Goal: Navigation & Orientation: Find specific page/section

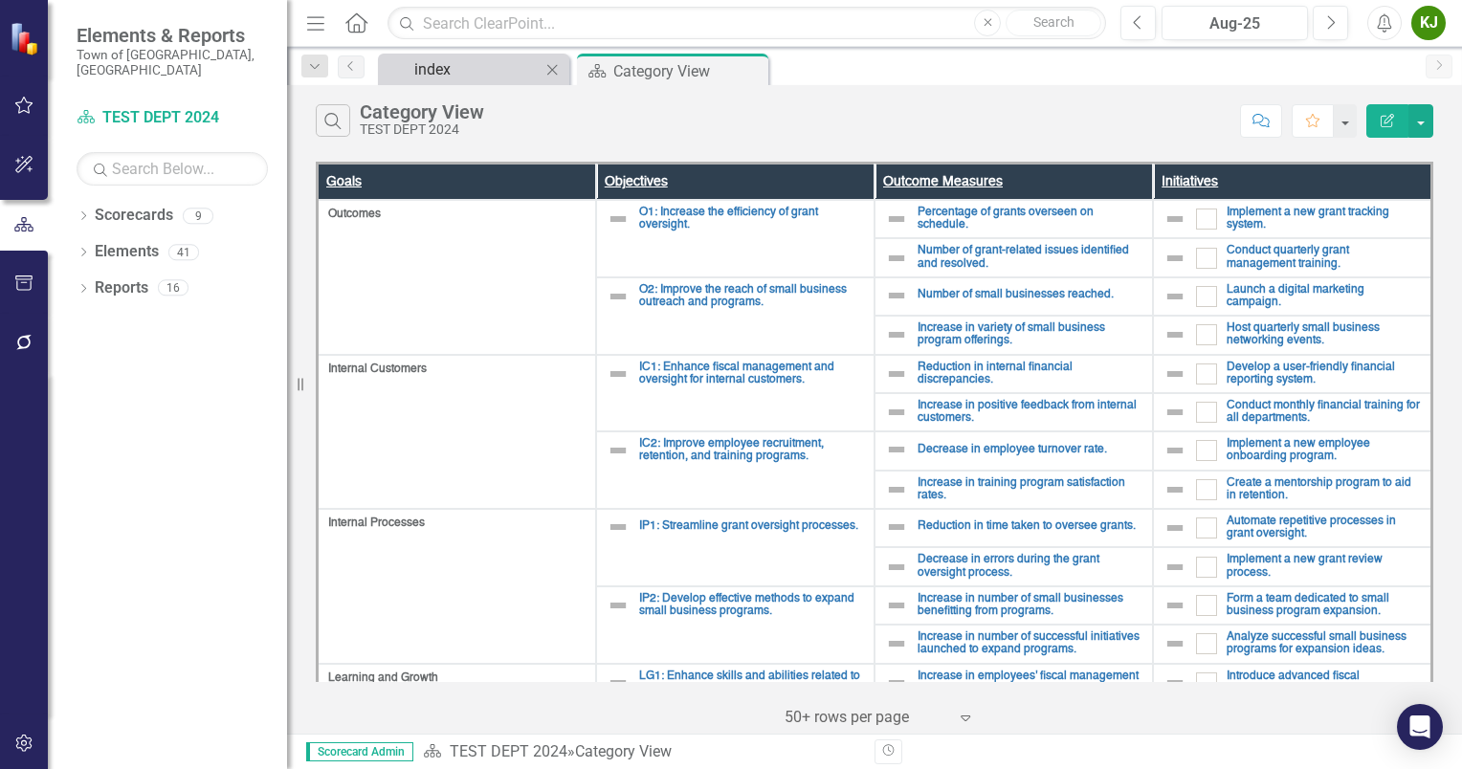
click at [409, 70] on link "index" at bounding box center [462, 69] width 158 height 24
click at [84, 212] on icon "Dropdown" at bounding box center [83, 217] width 13 height 11
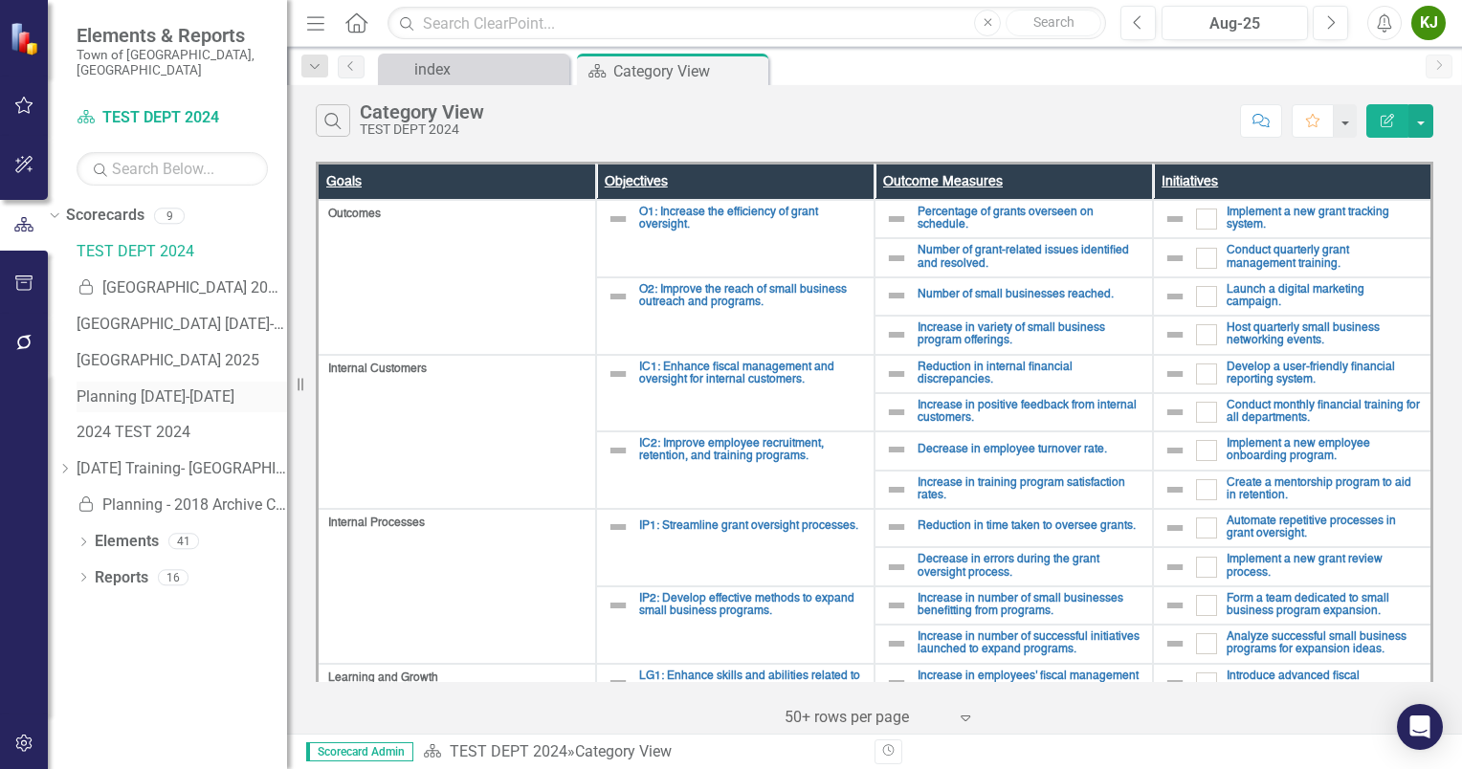
click at [176, 386] on link "Planning [DATE]-[DATE]" at bounding box center [182, 397] width 210 height 22
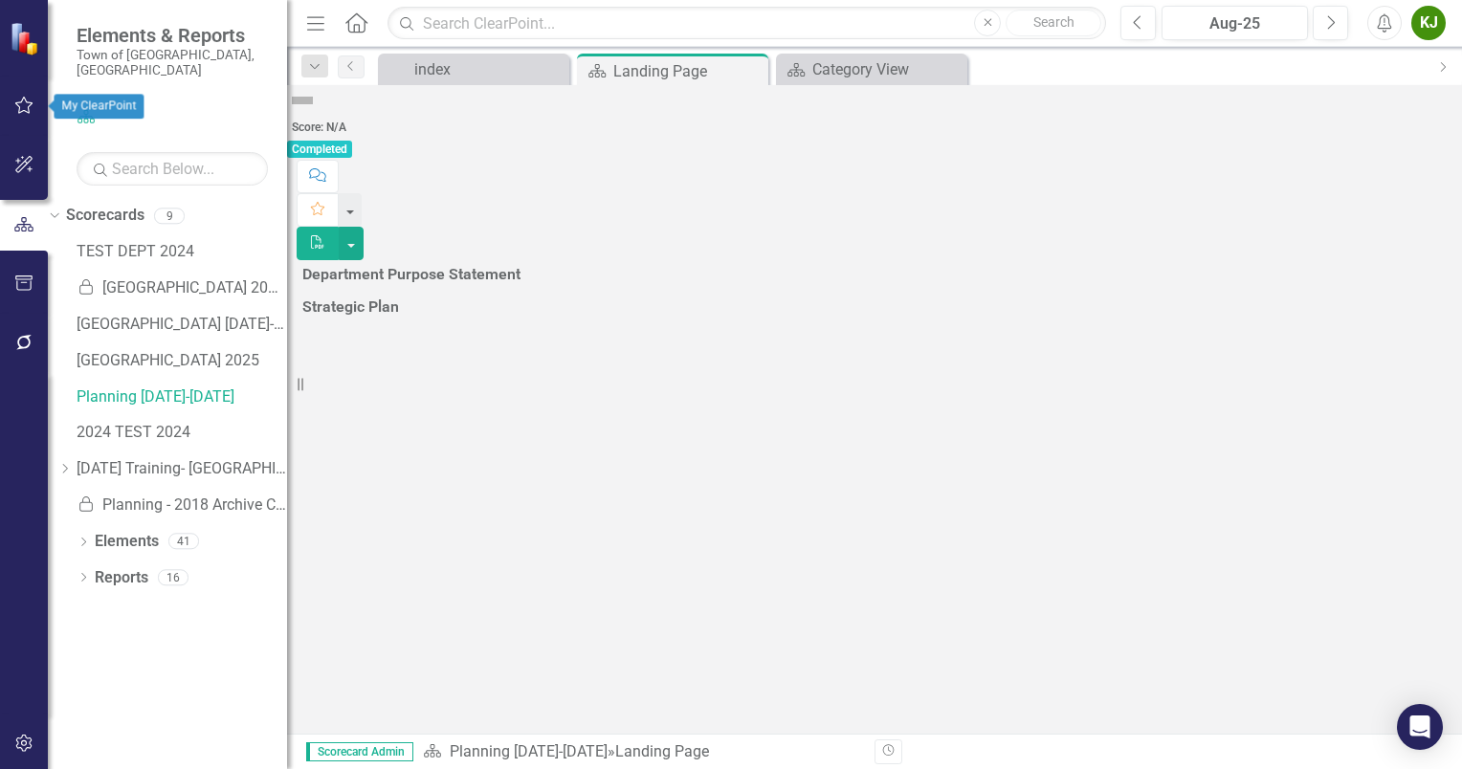
click at [36, 107] on button "button" at bounding box center [24, 106] width 43 height 40
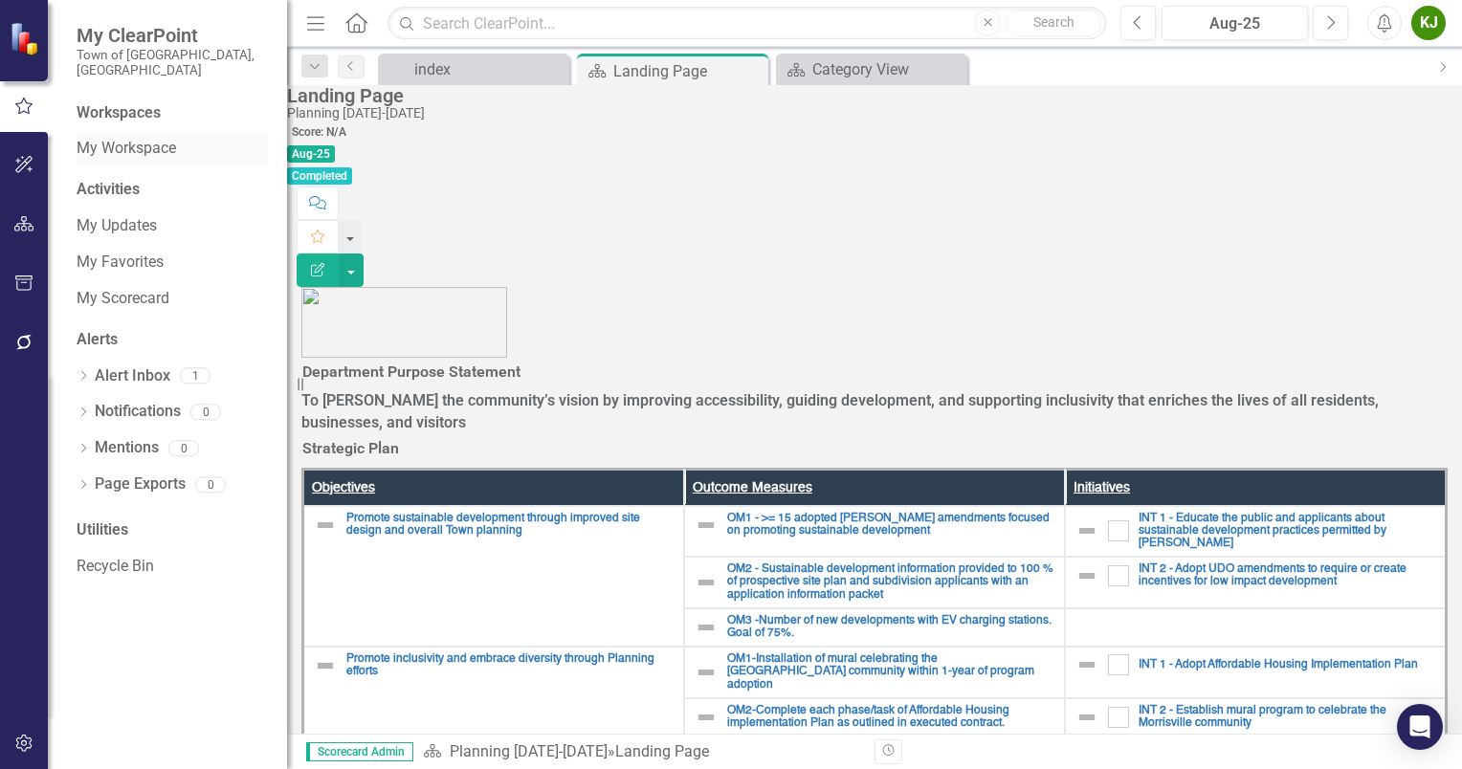
click at [184, 142] on link "My Workspace" at bounding box center [172, 149] width 191 height 22
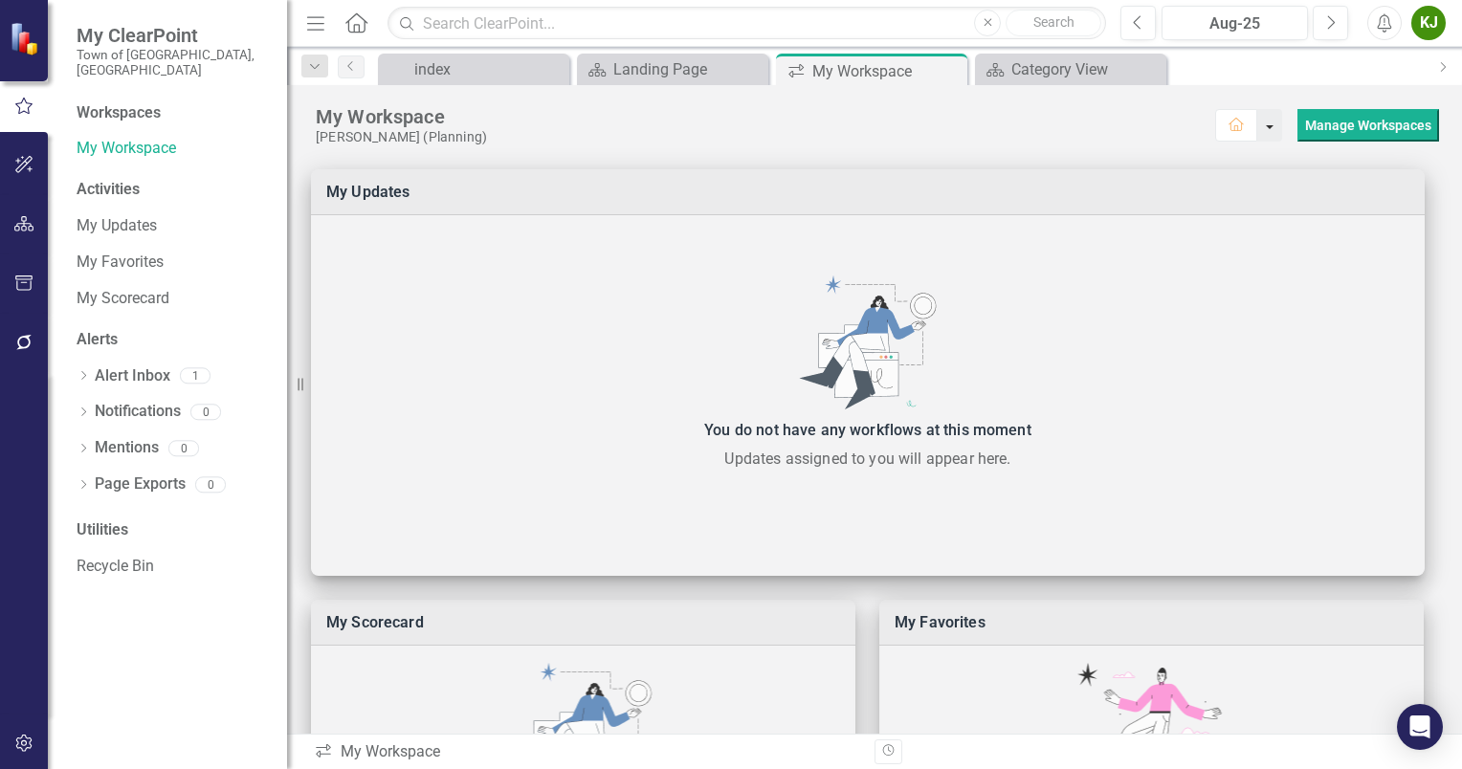
click at [1257, 126] on button "button" at bounding box center [1269, 125] width 25 height 33
click at [1318, 165] on link "Home Set As Home" at bounding box center [1299, 159] width 151 height 35
click at [131, 288] on link "My Scorecard" at bounding box center [172, 299] width 191 height 22
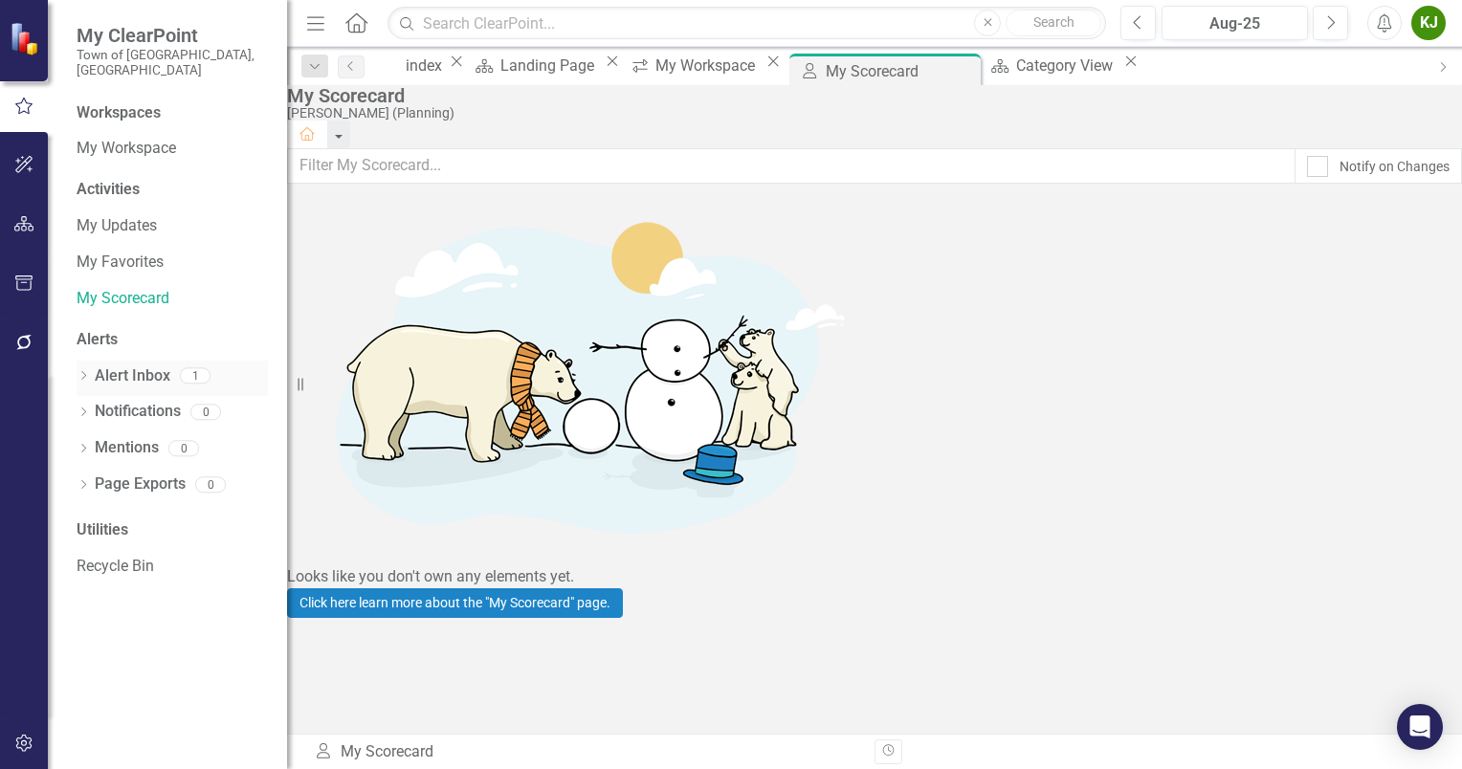
click at [139, 365] on link "Alert Inbox" at bounding box center [133, 376] width 76 height 22
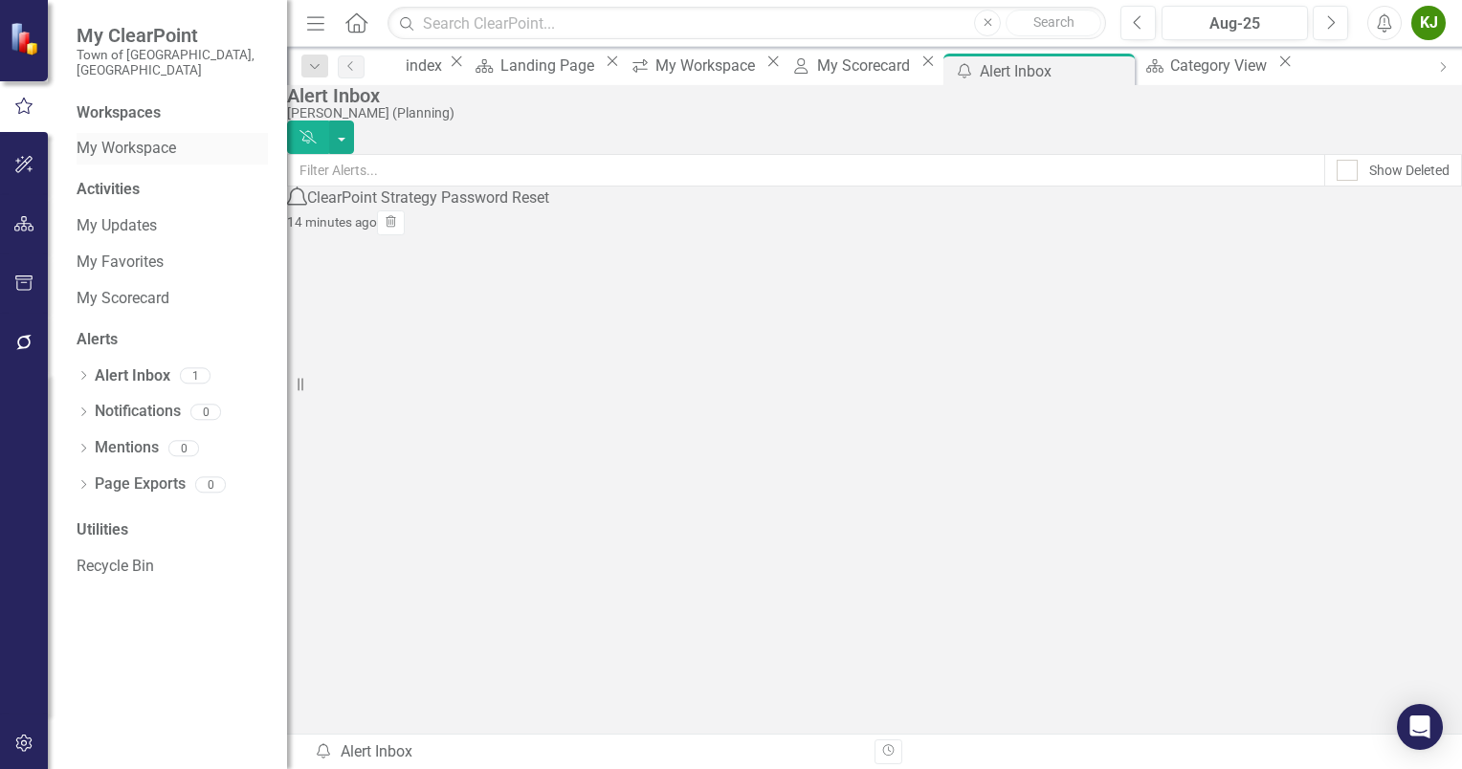
click at [149, 139] on link "My Workspace" at bounding box center [172, 149] width 191 height 22
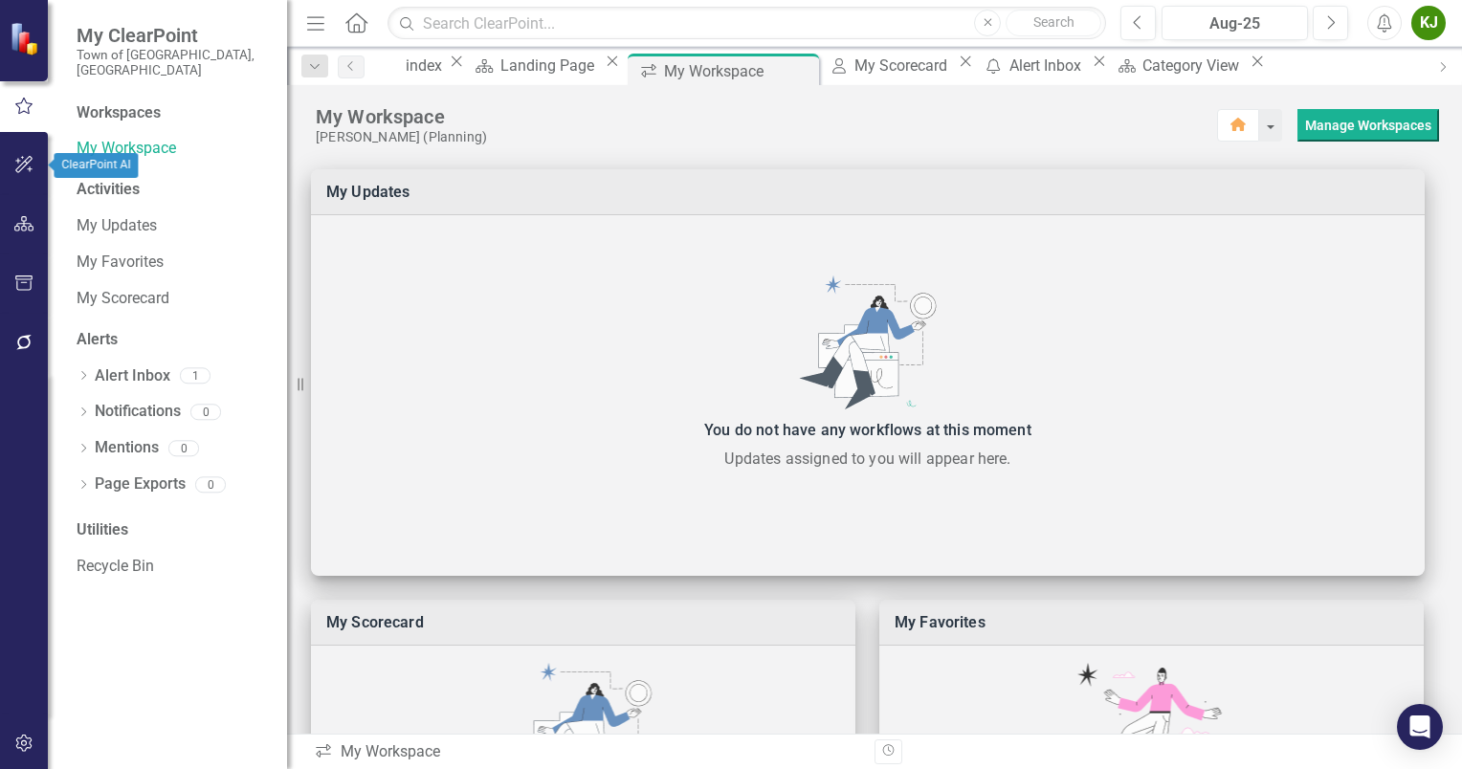
click at [11, 155] on button "button" at bounding box center [24, 165] width 43 height 40
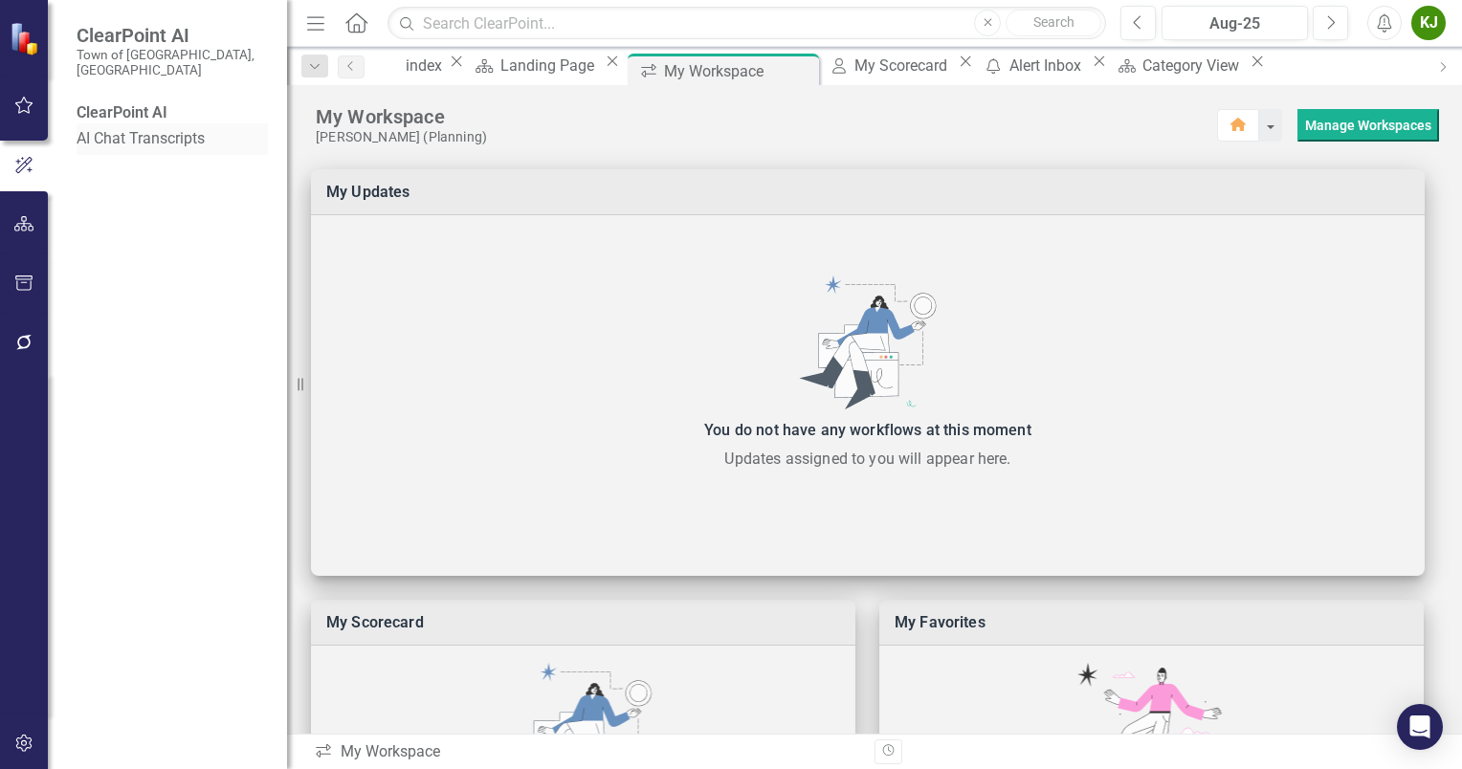
click at [96, 128] on link "AI Chat Transcripts" at bounding box center [172, 139] width 191 height 22
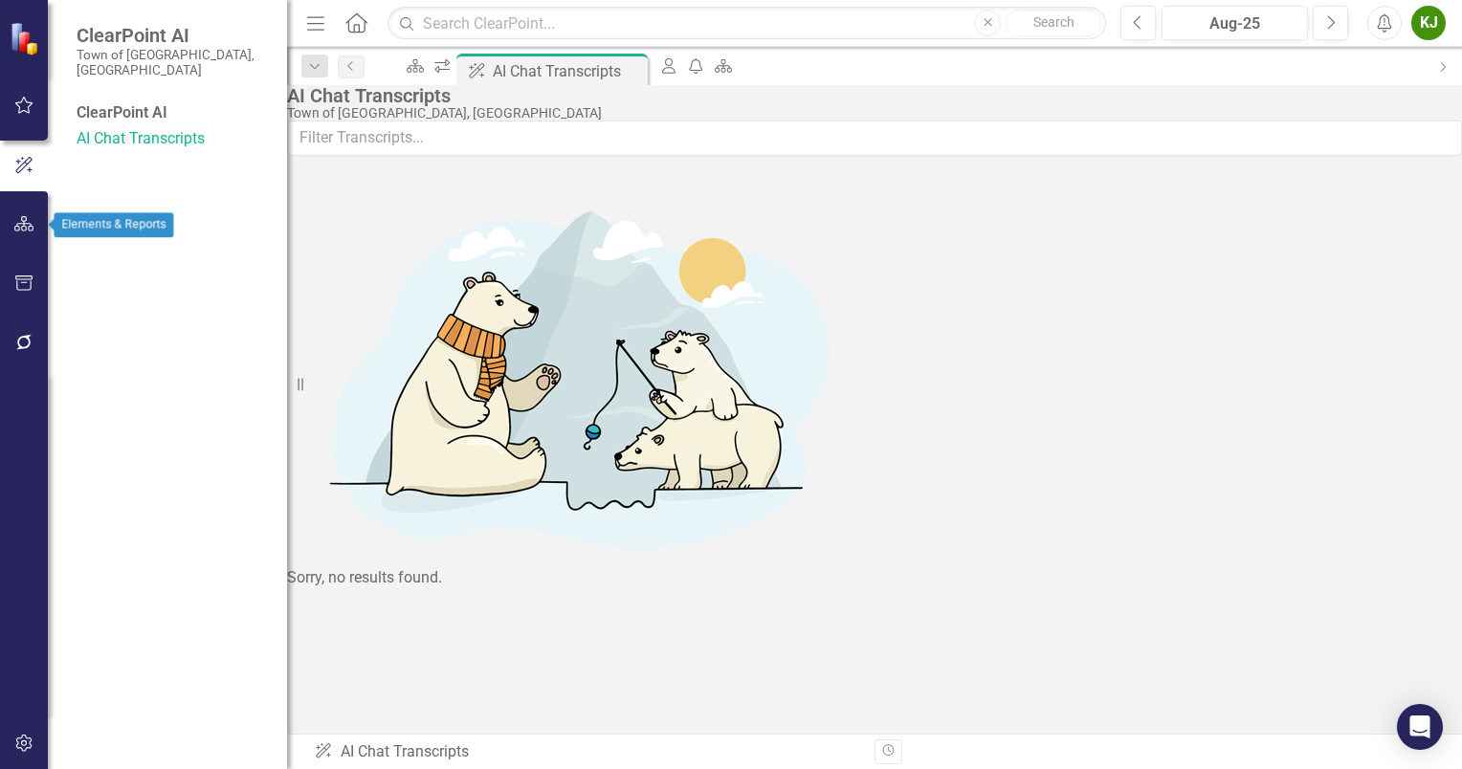
click at [19, 219] on icon "button" at bounding box center [24, 223] width 20 height 15
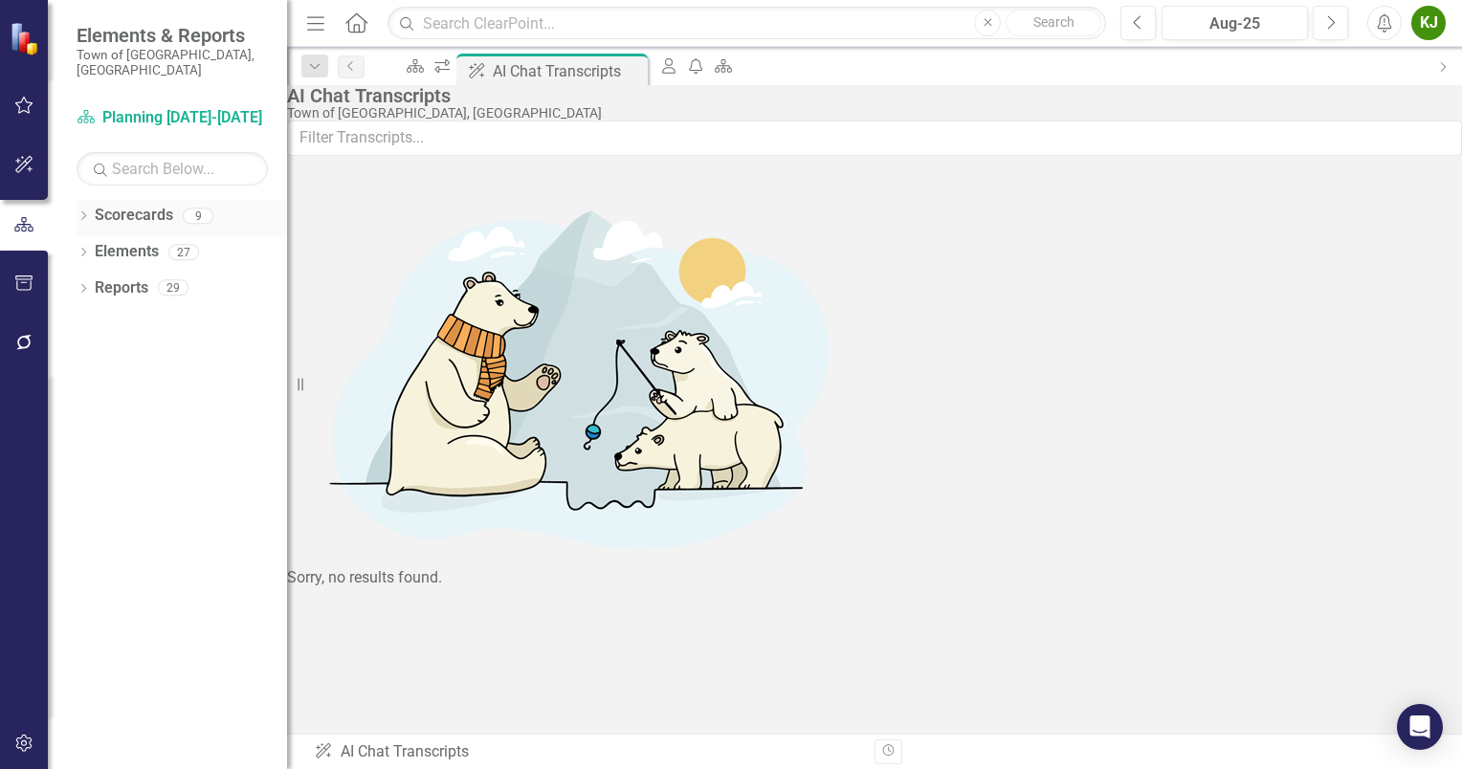
click at [84, 212] on icon "Dropdown" at bounding box center [83, 217] width 13 height 11
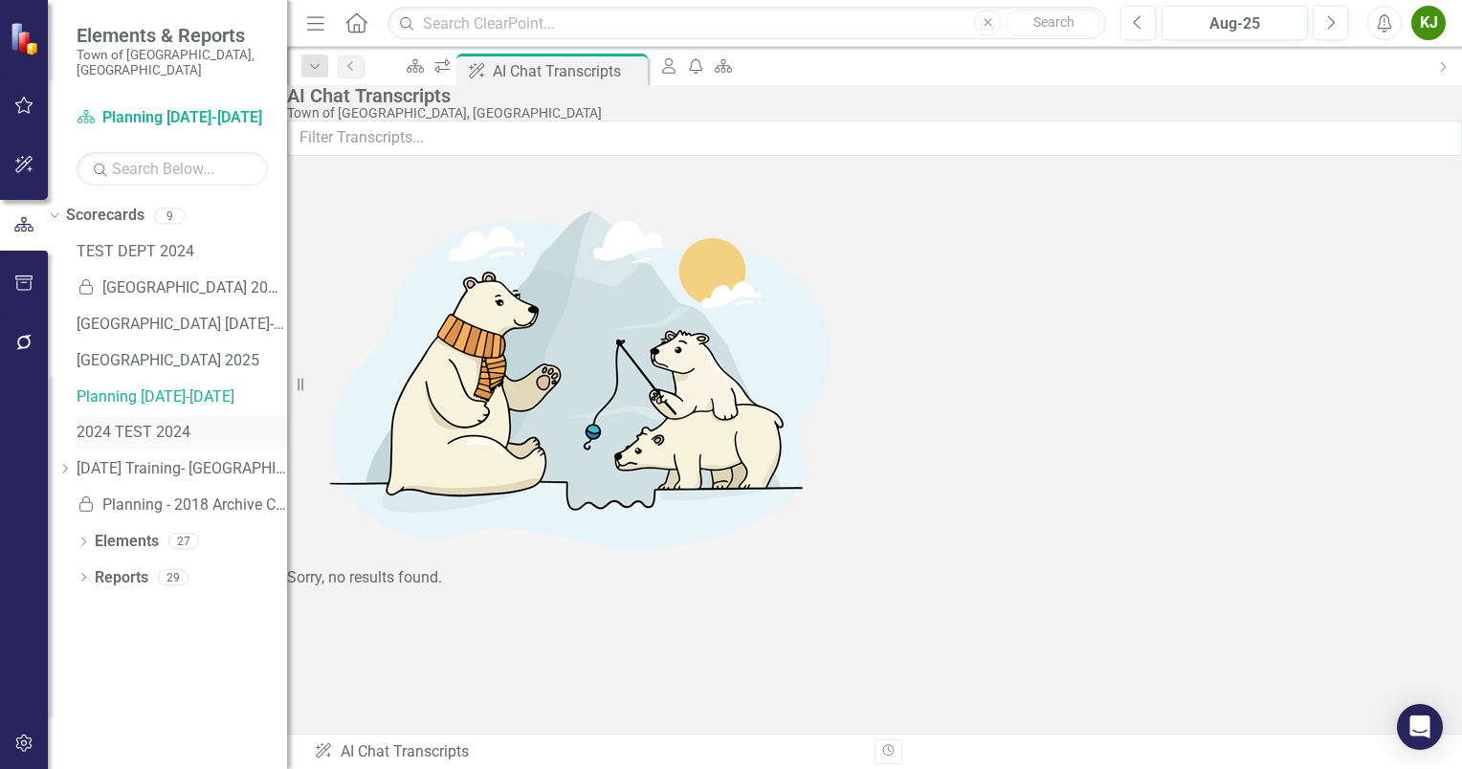
click at [184, 422] on link "2024 TEST 2024" at bounding box center [182, 433] width 210 height 22
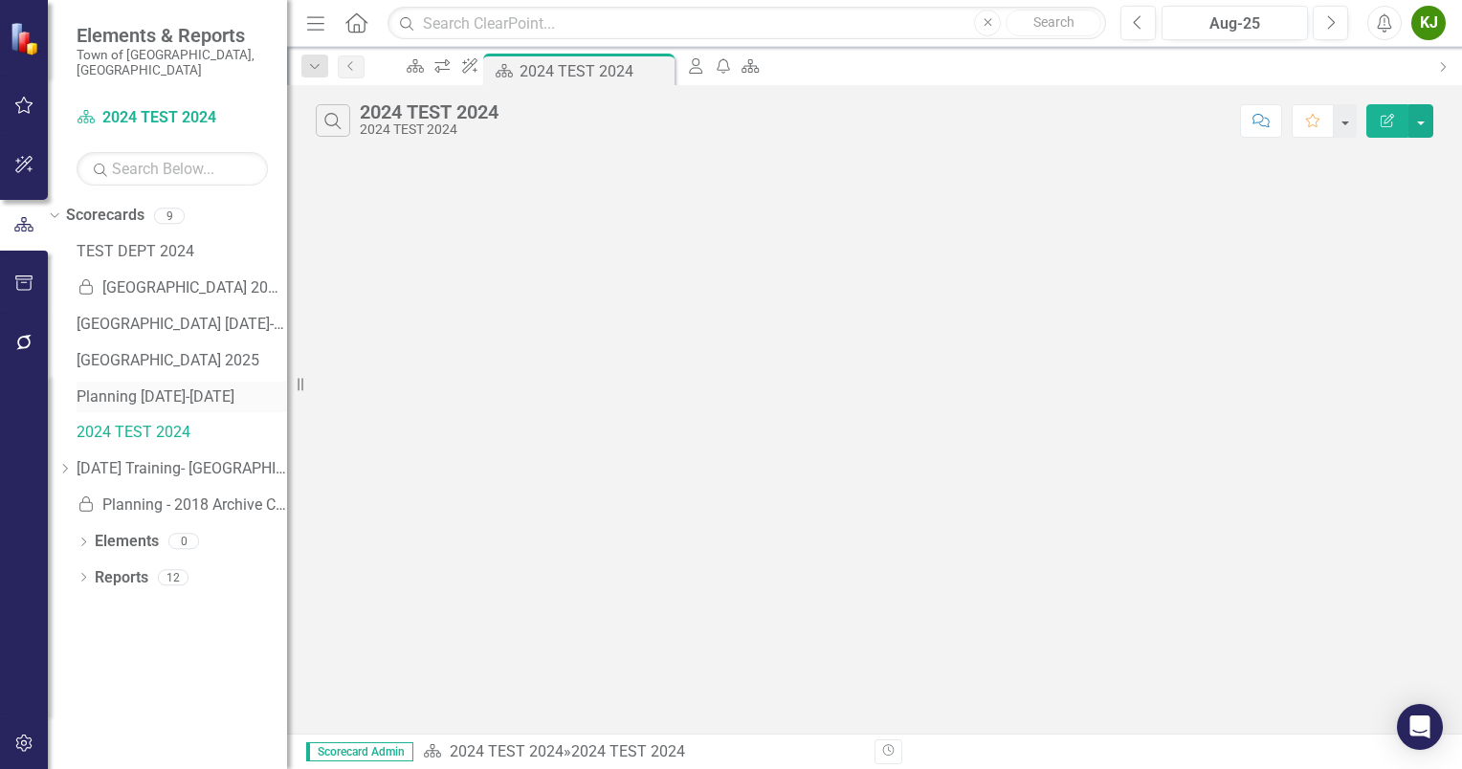
click at [233, 386] on link "Planning [DATE]-[DATE]" at bounding box center [182, 397] width 210 height 22
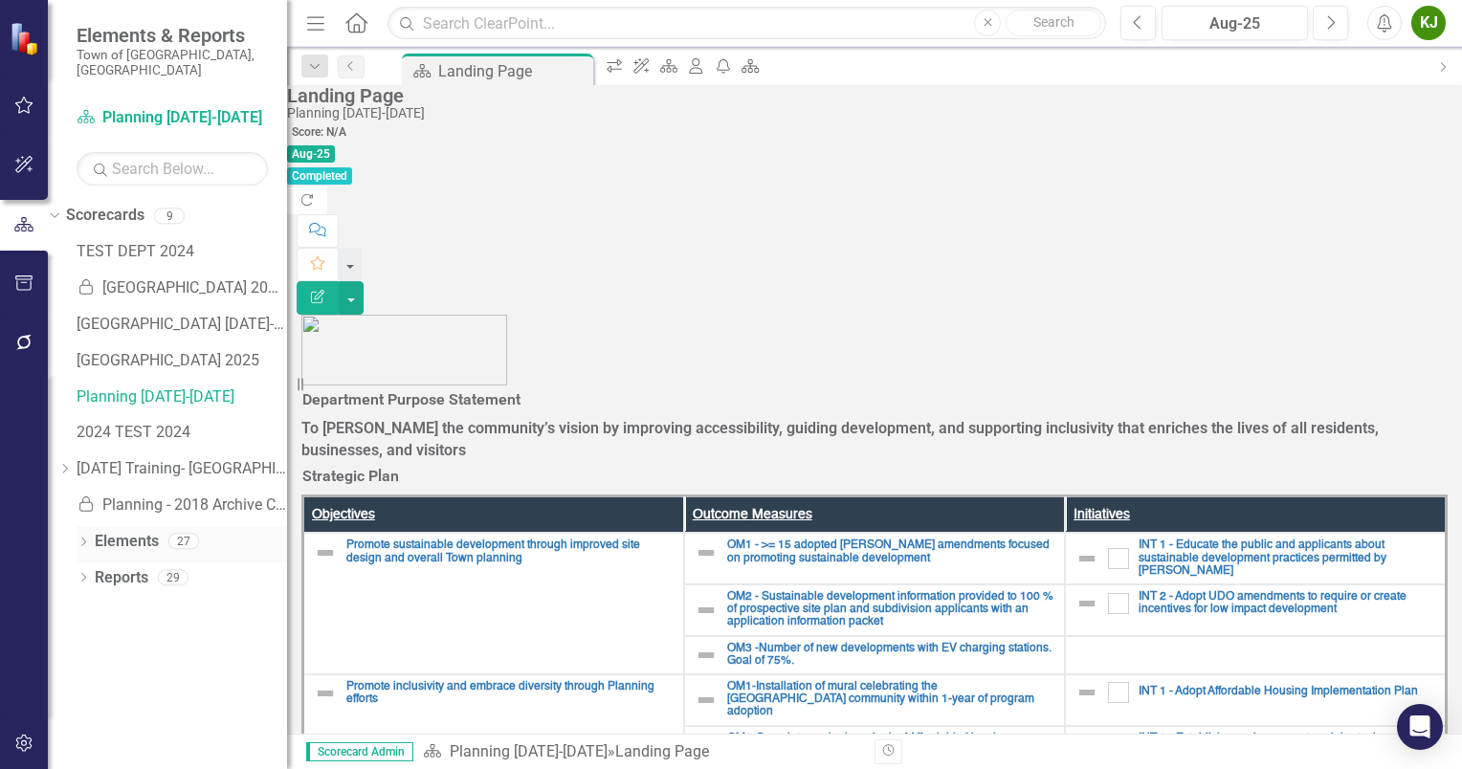
click at [85, 539] on icon "Dropdown" at bounding box center [83, 544] width 13 height 11
click at [99, 634] on div "Dropdown Initiative Initiatives 10" at bounding box center [172, 652] width 230 height 36
click at [126, 639] on link "Initiative Initiatives" at bounding box center [122, 650] width 93 height 22
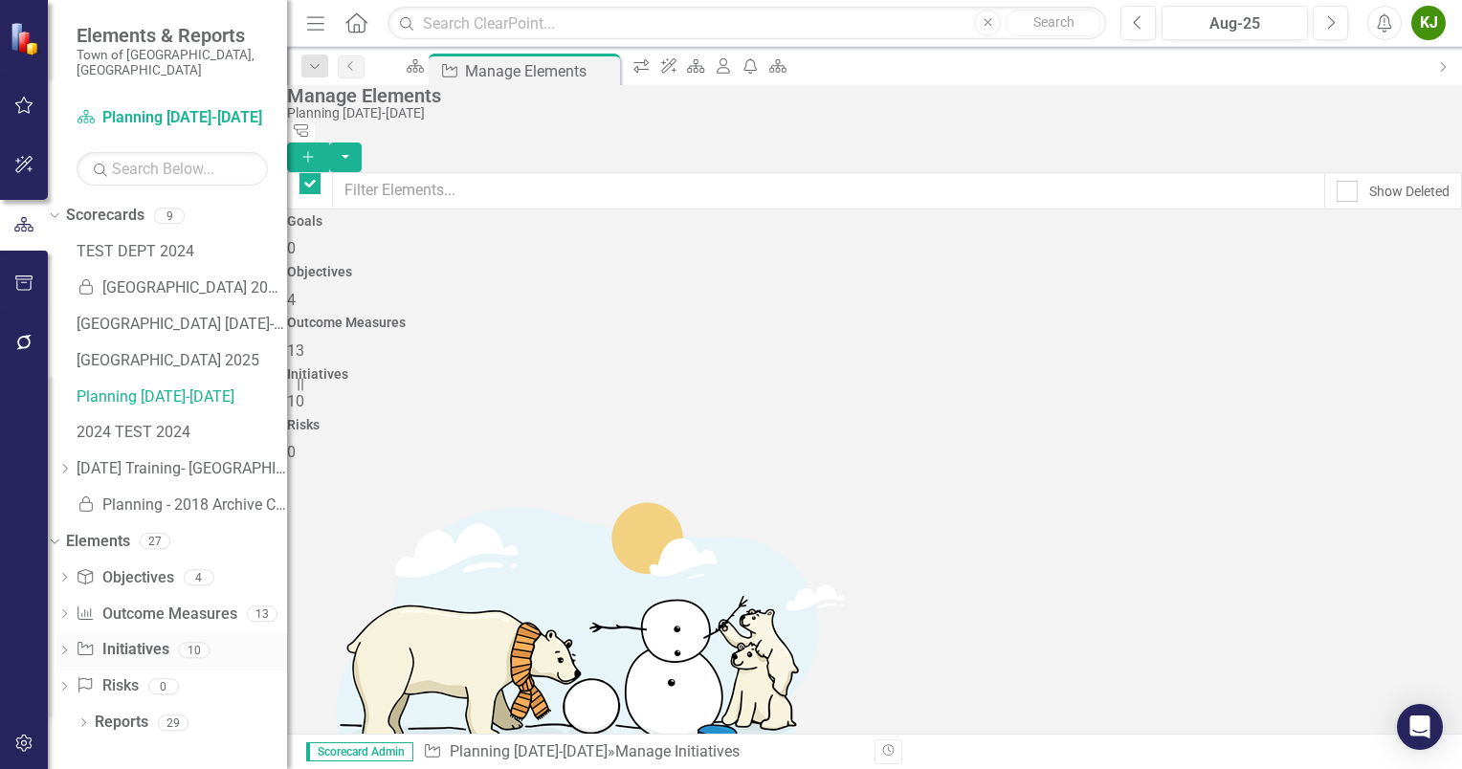
checkbox input "false"
click at [71, 647] on icon "Dropdown" at bounding box center [63, 652] width 13 height 11
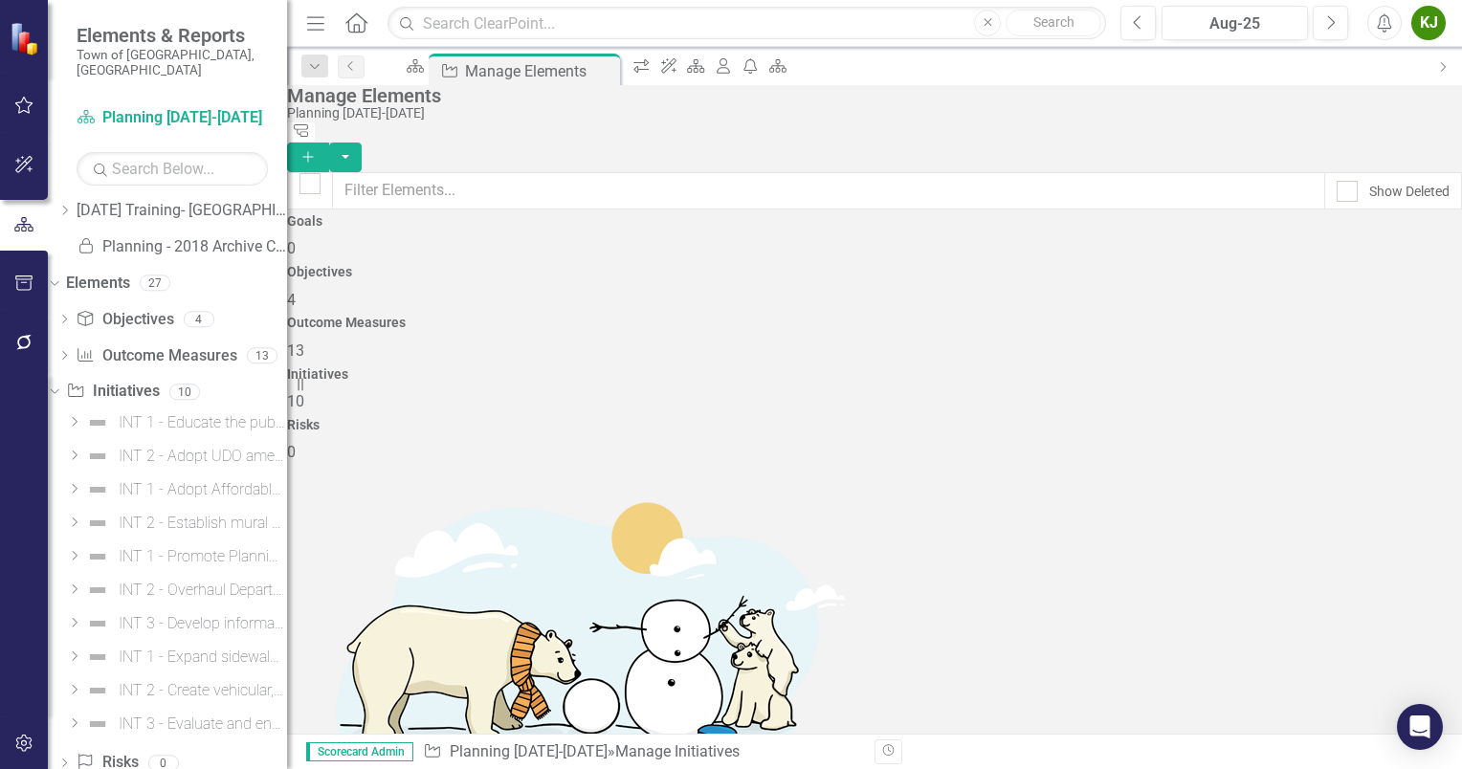
scroll to position [287, 0]
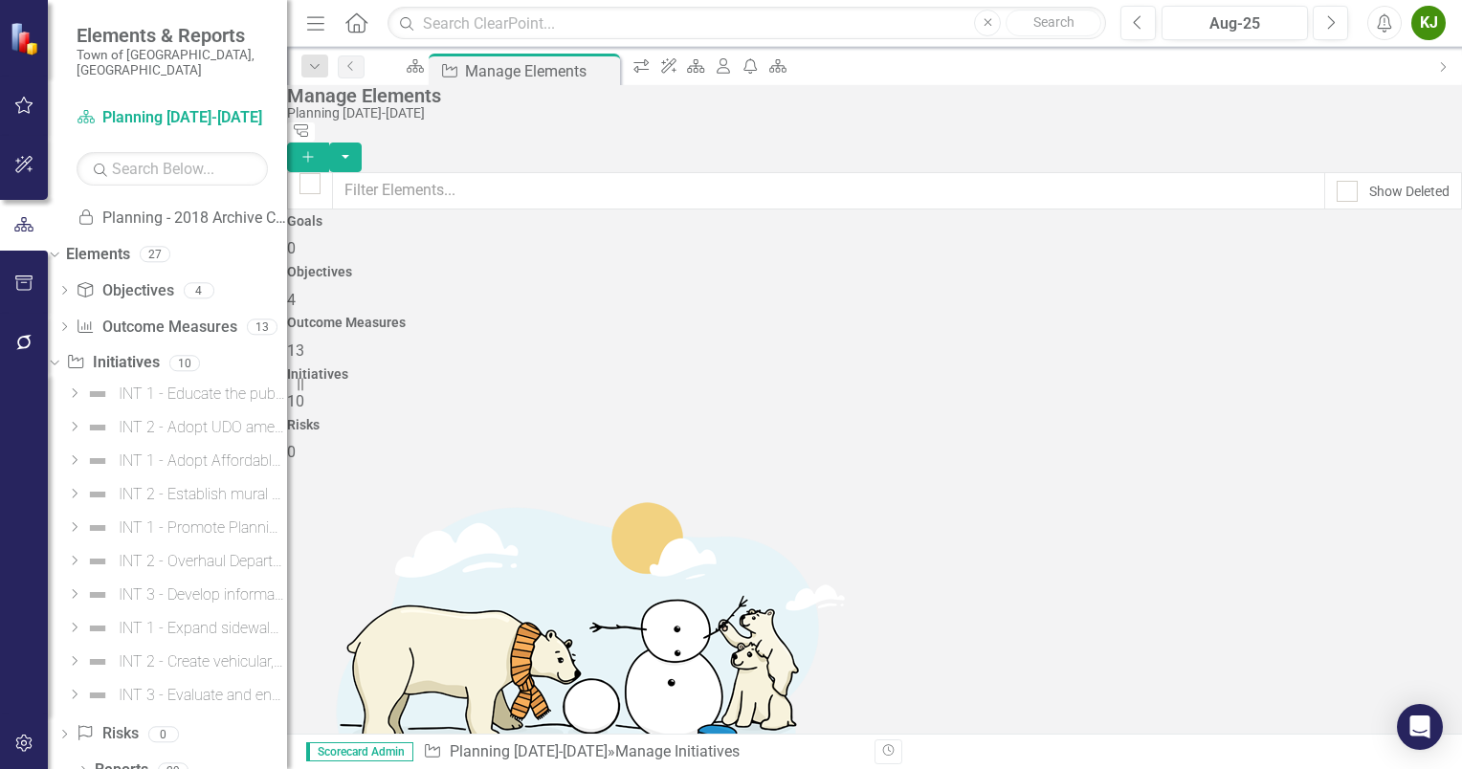
click at [1385, 30] on icon "Alerts" at bounding box center [1384, 22] width 20 height 19
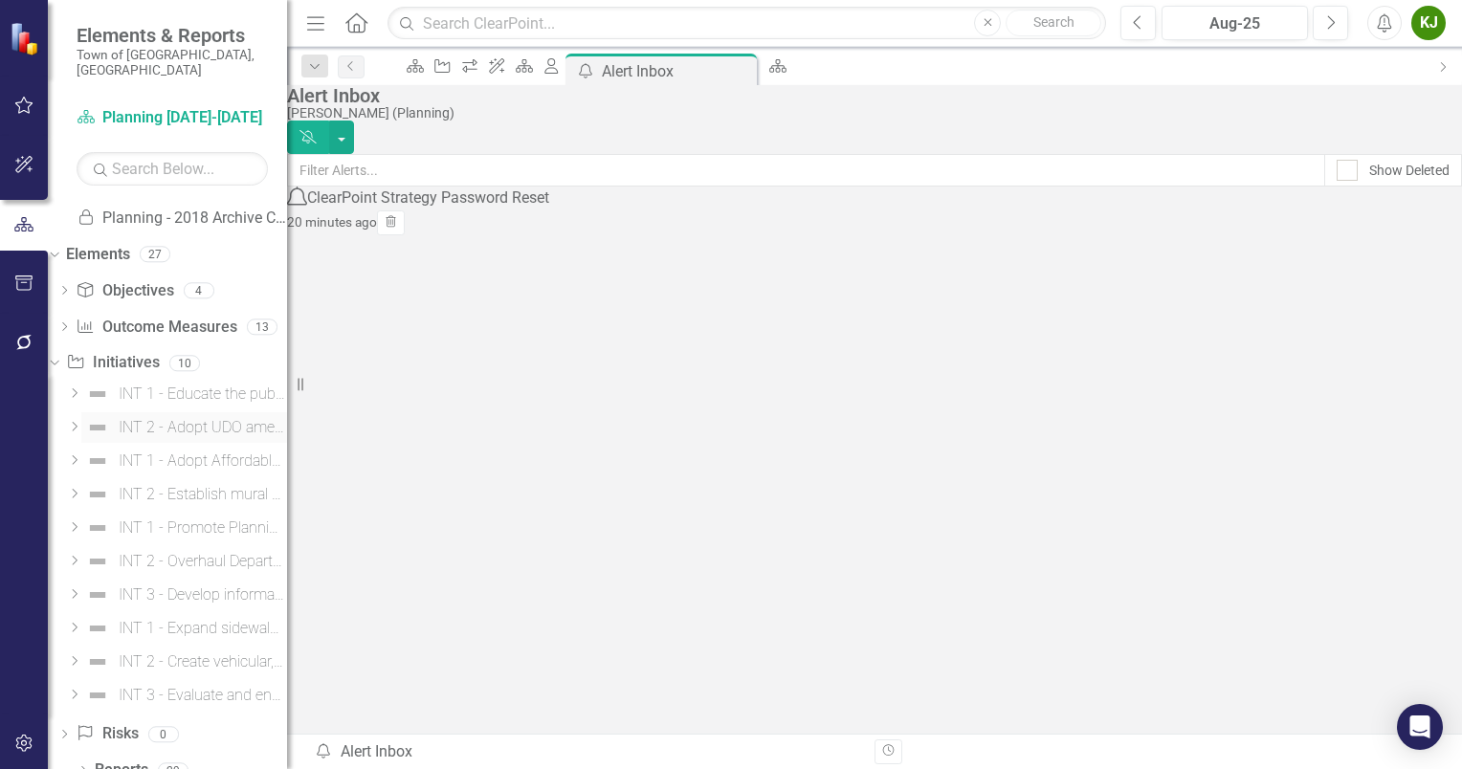
click at [109, 416] on img at bounding box center [97, 427] width 23 height 23
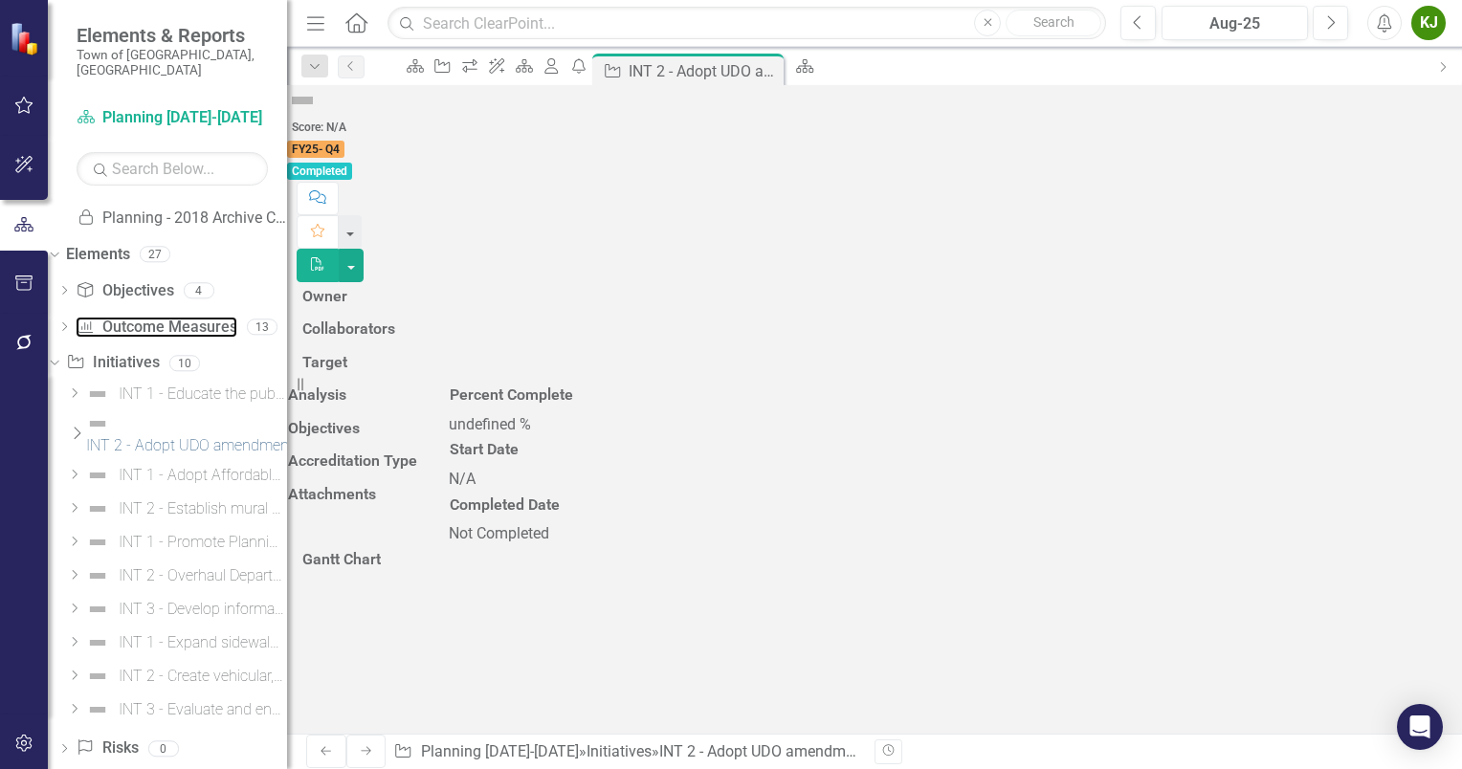
click at [139, 409] on div "Dropdown Scorecards 9 TEST DEPT 2024 Locked [GEOGRAPHIC_DATA] 2018 Archive Copy…" at bounding box center [167, 484] width 239 height 569
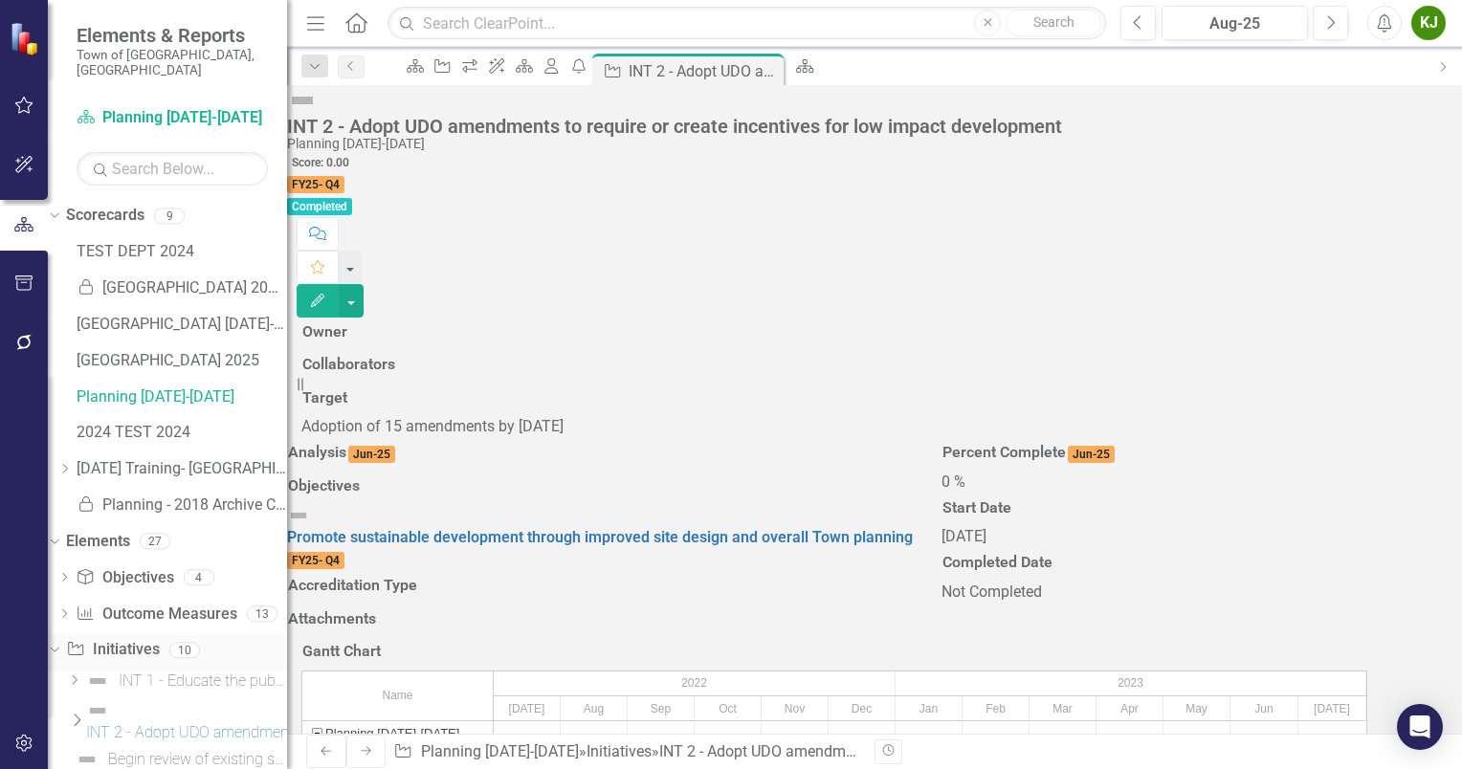
click at [57, 643] on icon "Dropdown" at bounding box center [52, 649] width 11 height 13
click at [61, 540] on div "Dropdown" at bounding box center [54, 545] width 13 height 10
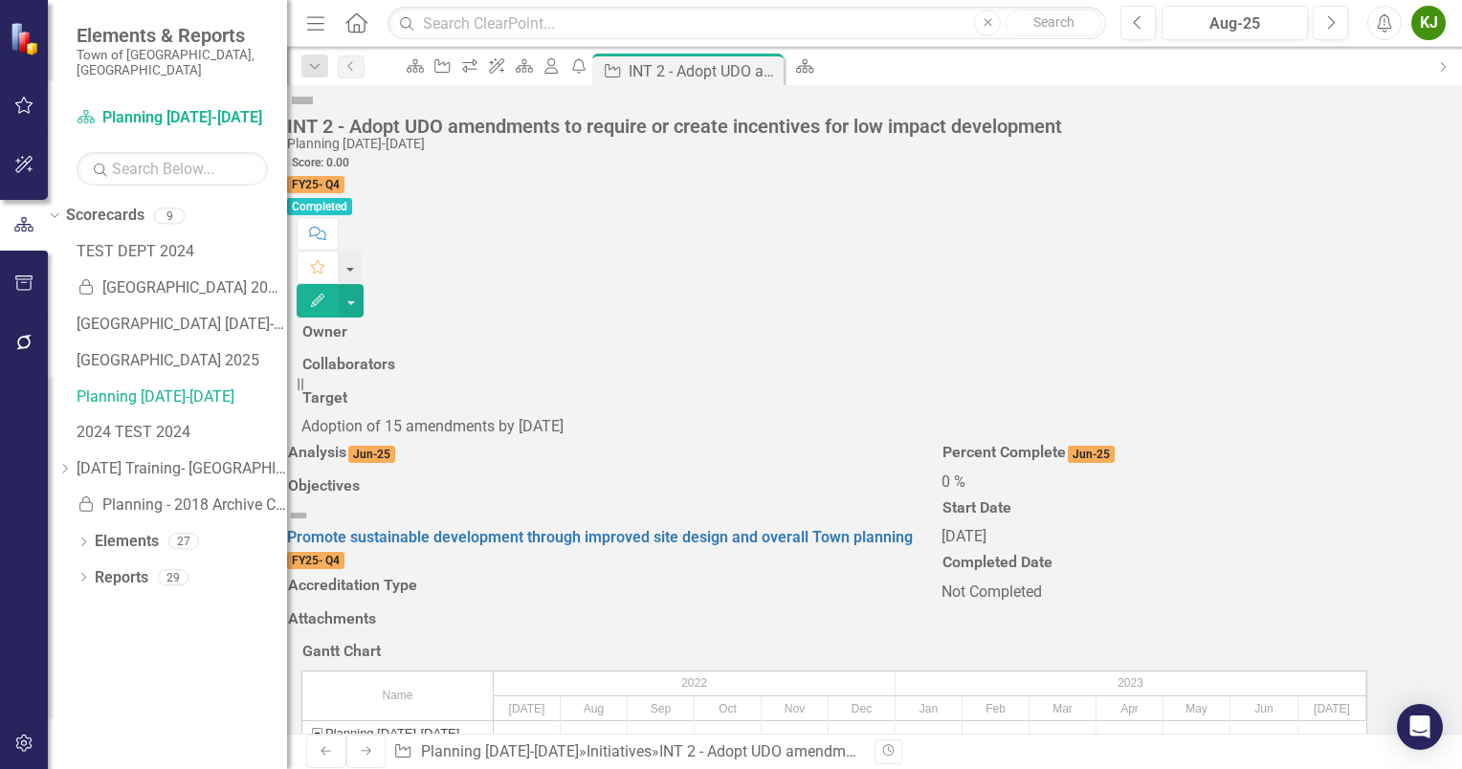
click at [1428, 23] on div "KJ" at bounding box center [1428, 23] width 34 height 34
click at [1353, 129] on link "Help Support Center" at bounding box center [1368, 132] width 151 height 35
click at [1424, 21] on div "KJ" at bounding box center [1428, 23] width 34 height 34
click at [1381, 165] on link "icon.tutorial Show Tutorials" at bounding box center [1368, 167] width 151 height 35
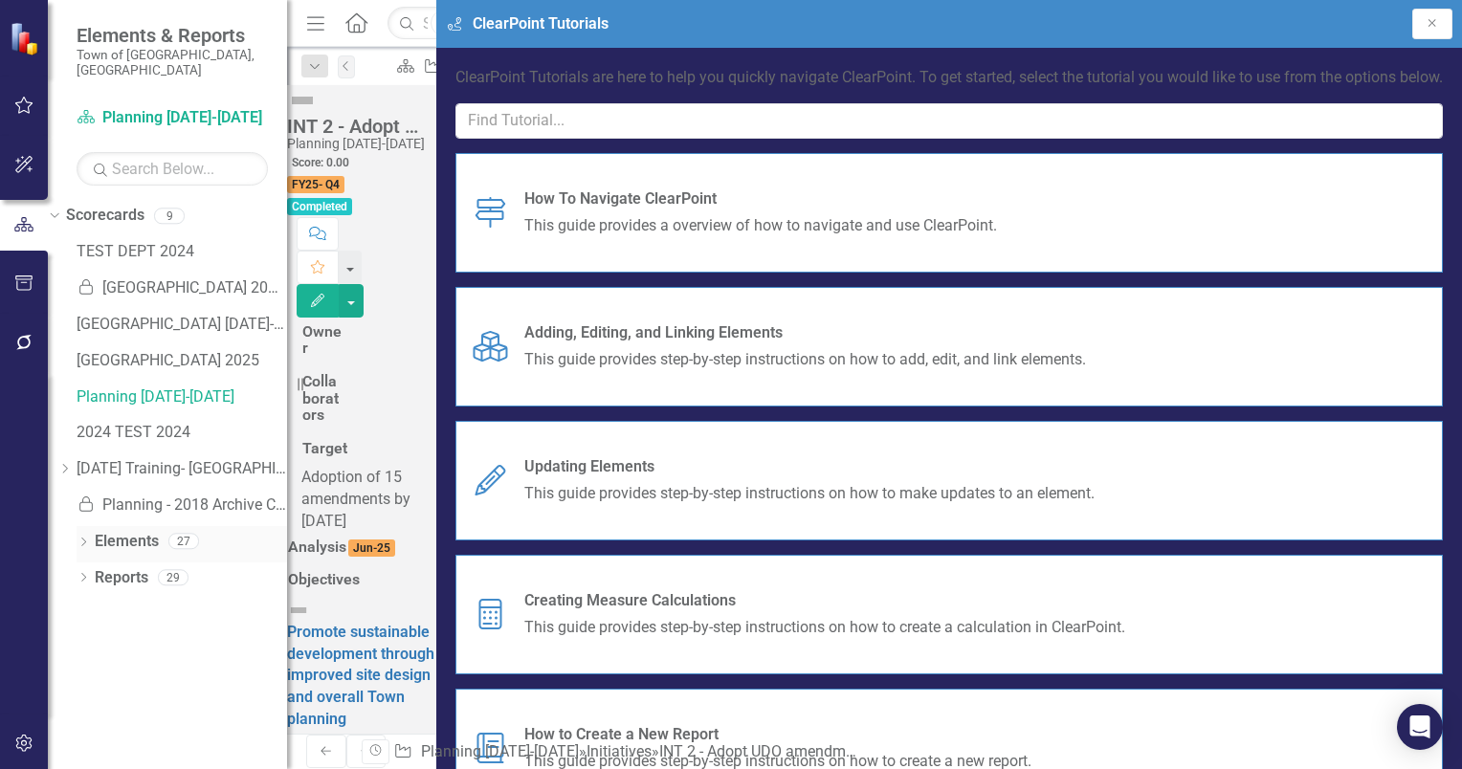
click at [88, 539] on icon "Dropdown" at bounding box center [83, 544] width 13 height 11
click at [81, 717] on div "Dropdown" at bounding box center [83, 725] width 13 height 16
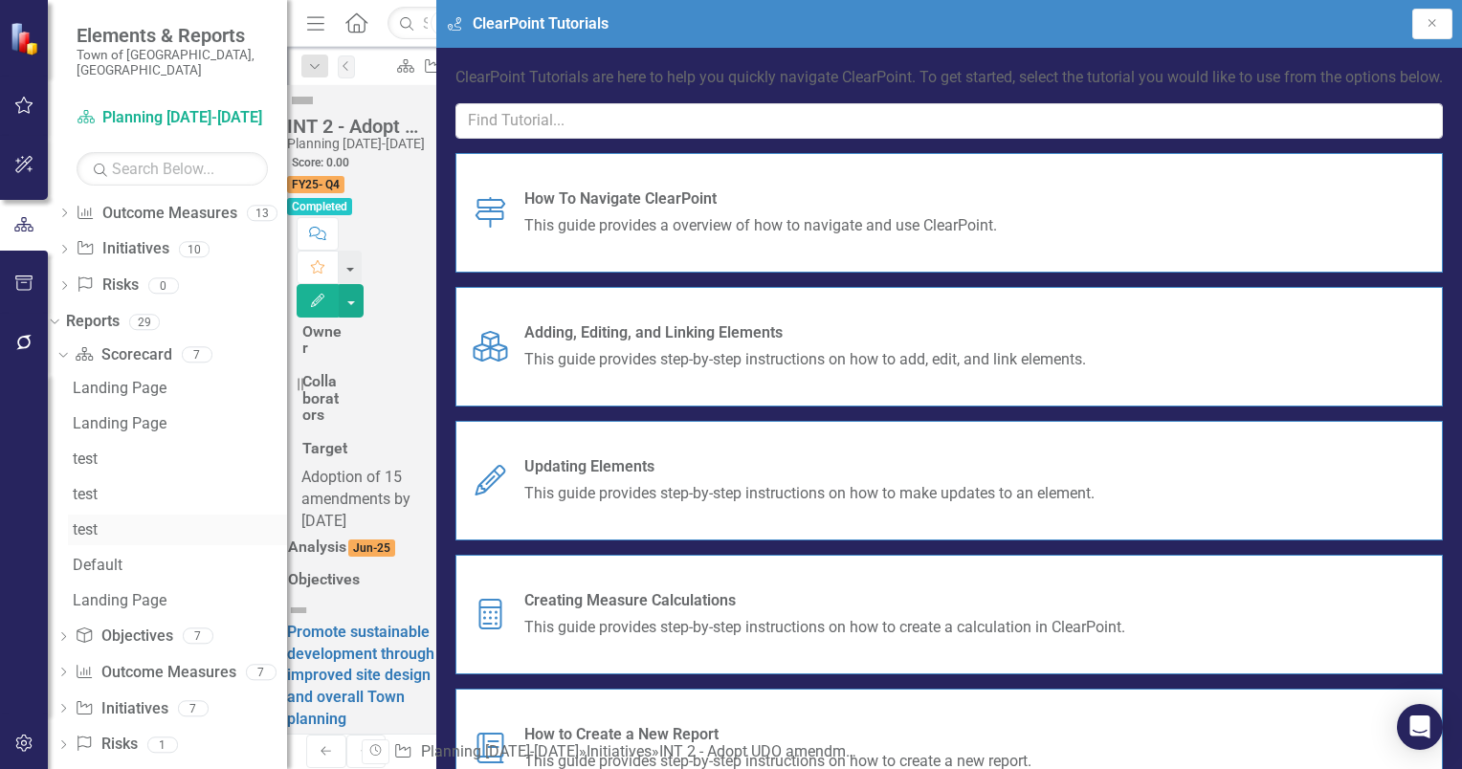
scroll to position [409, 0]
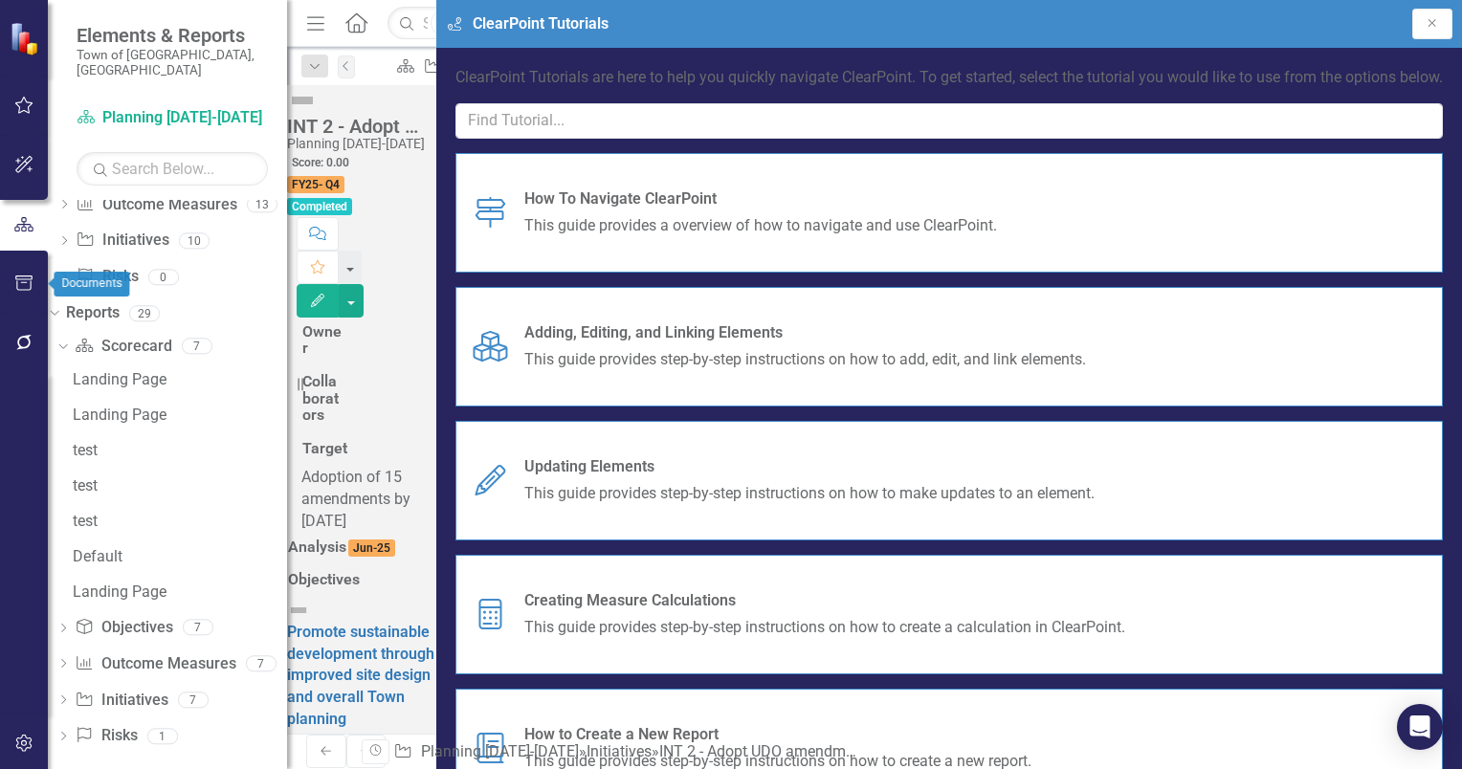
click at [28, 276] on icon "button" at bounding box center [23, 283] width 17 height 15
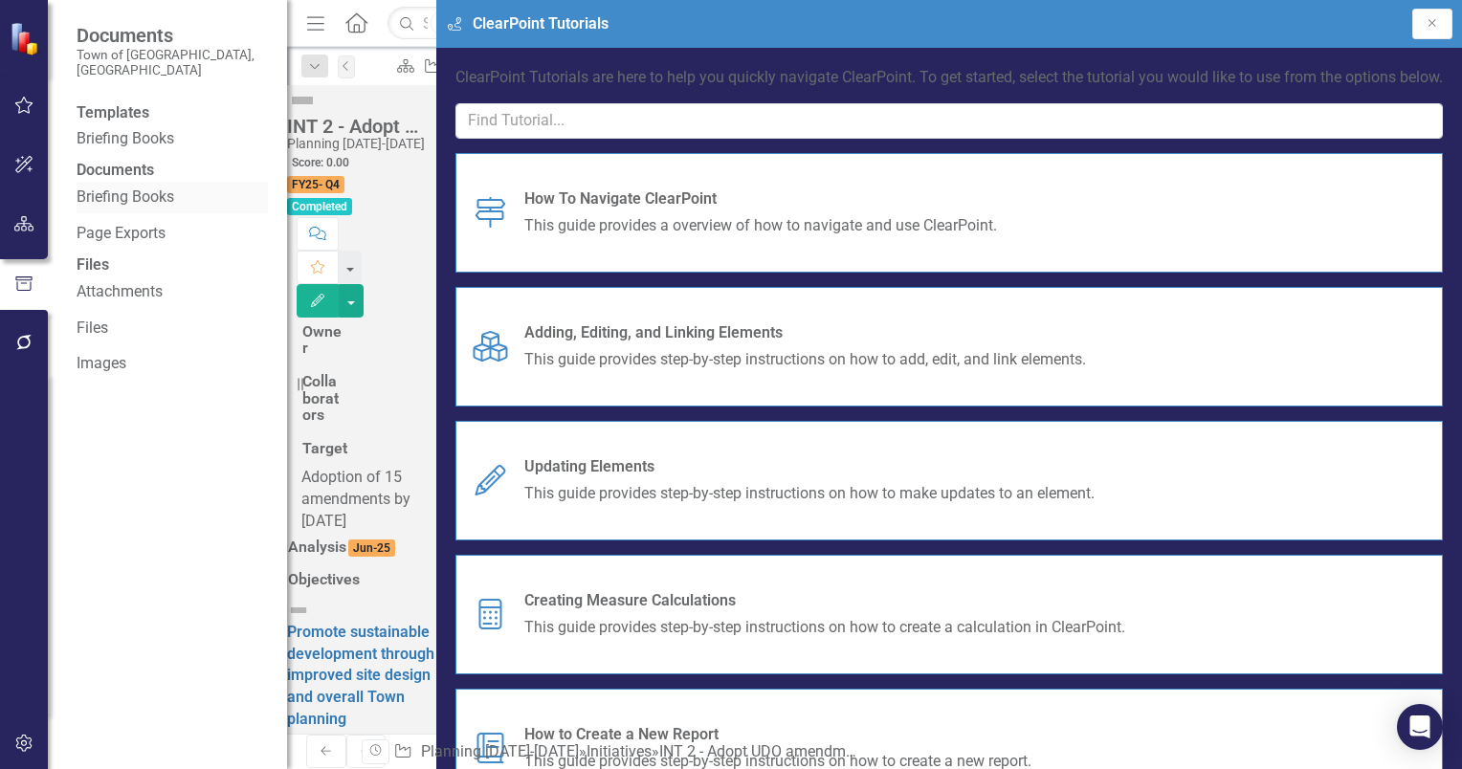
click at [99, 203] on div "Briefing Books" at bounding box center [172, 198] width 191 height 32
click at [100, 209] on link "Briefing Books" at bounding box center [172, 198] width 191 height 22
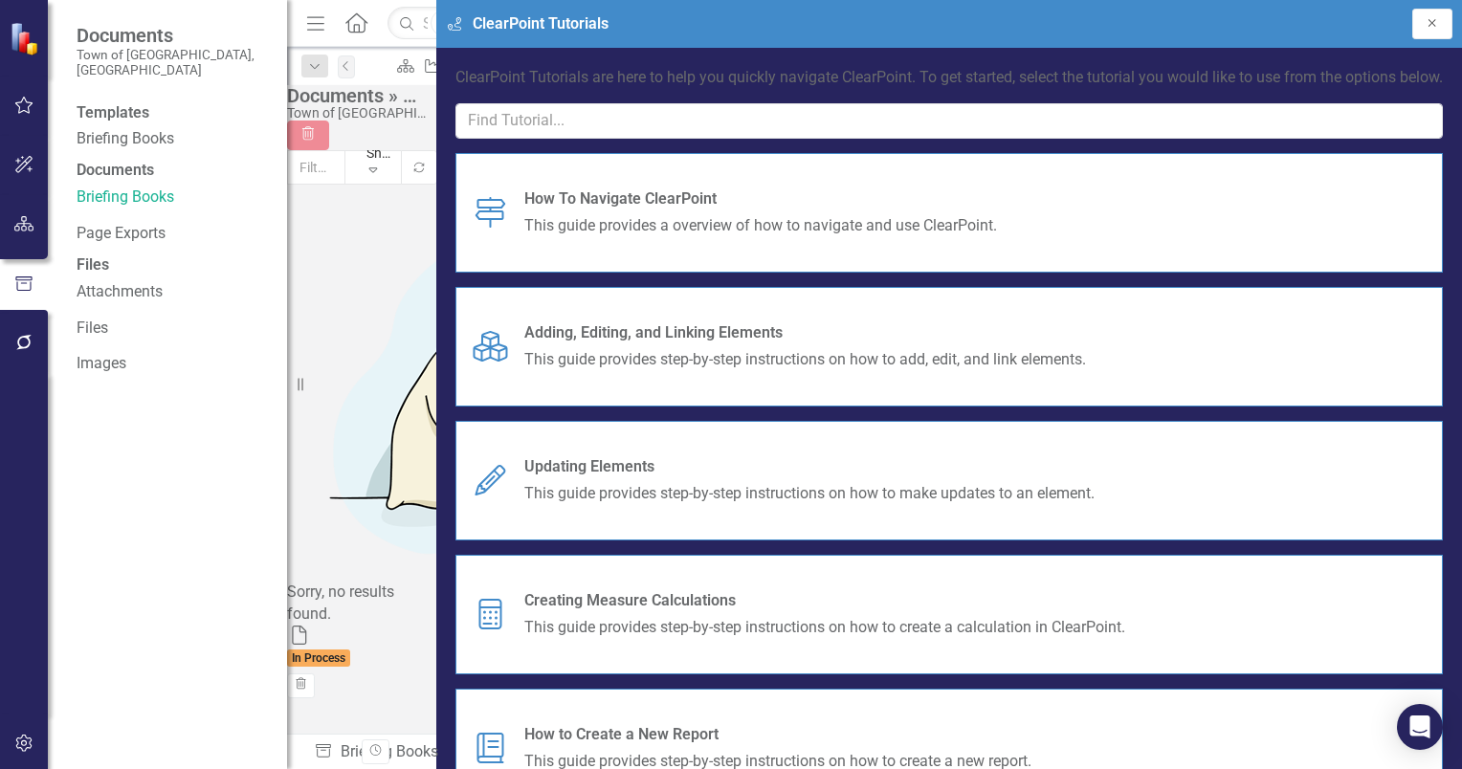
click at [1431, 23] on icon "Close" at bounding box center [1432, 22] width 15 height 11
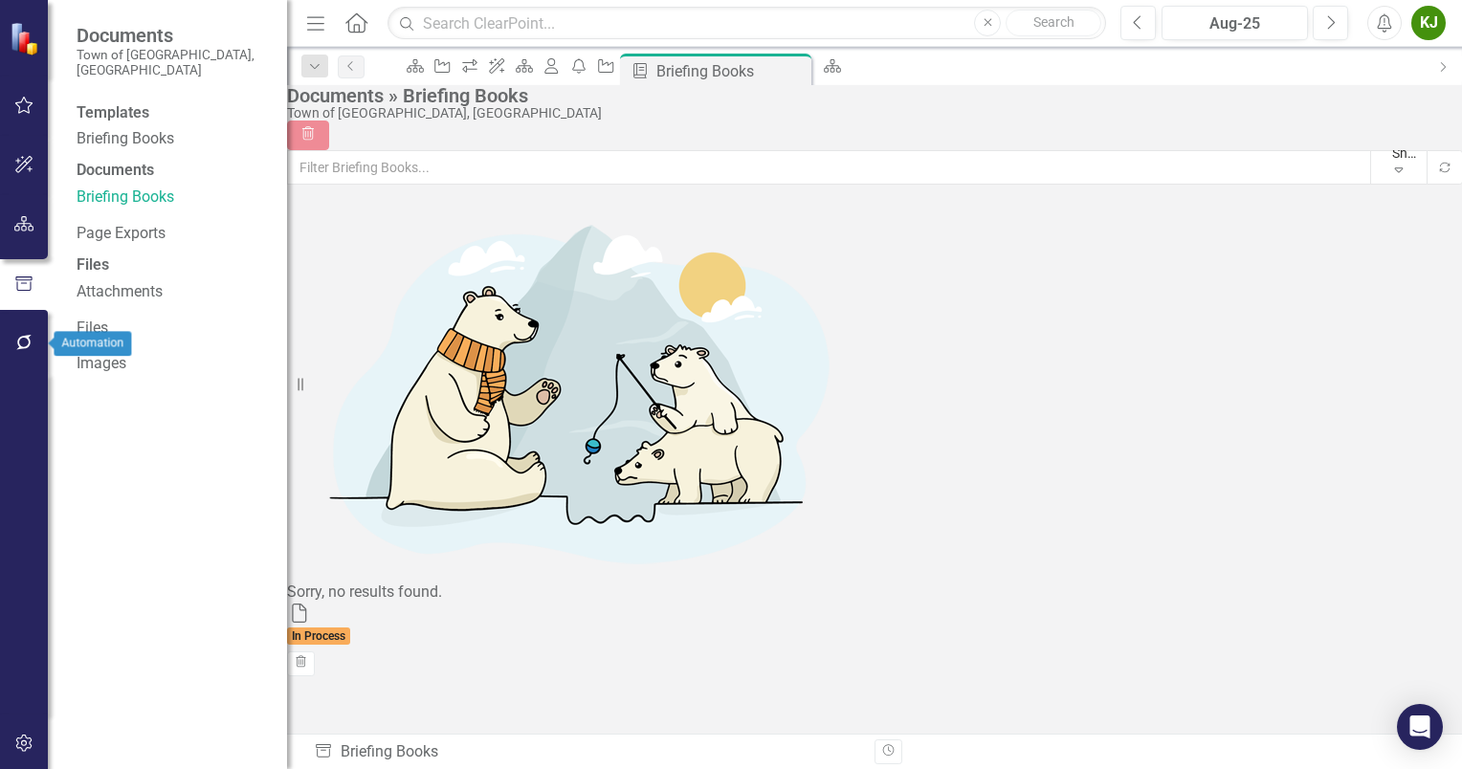
click at [15, 341] on icon "button" at bounding box center [24, 342] width 20 height 15
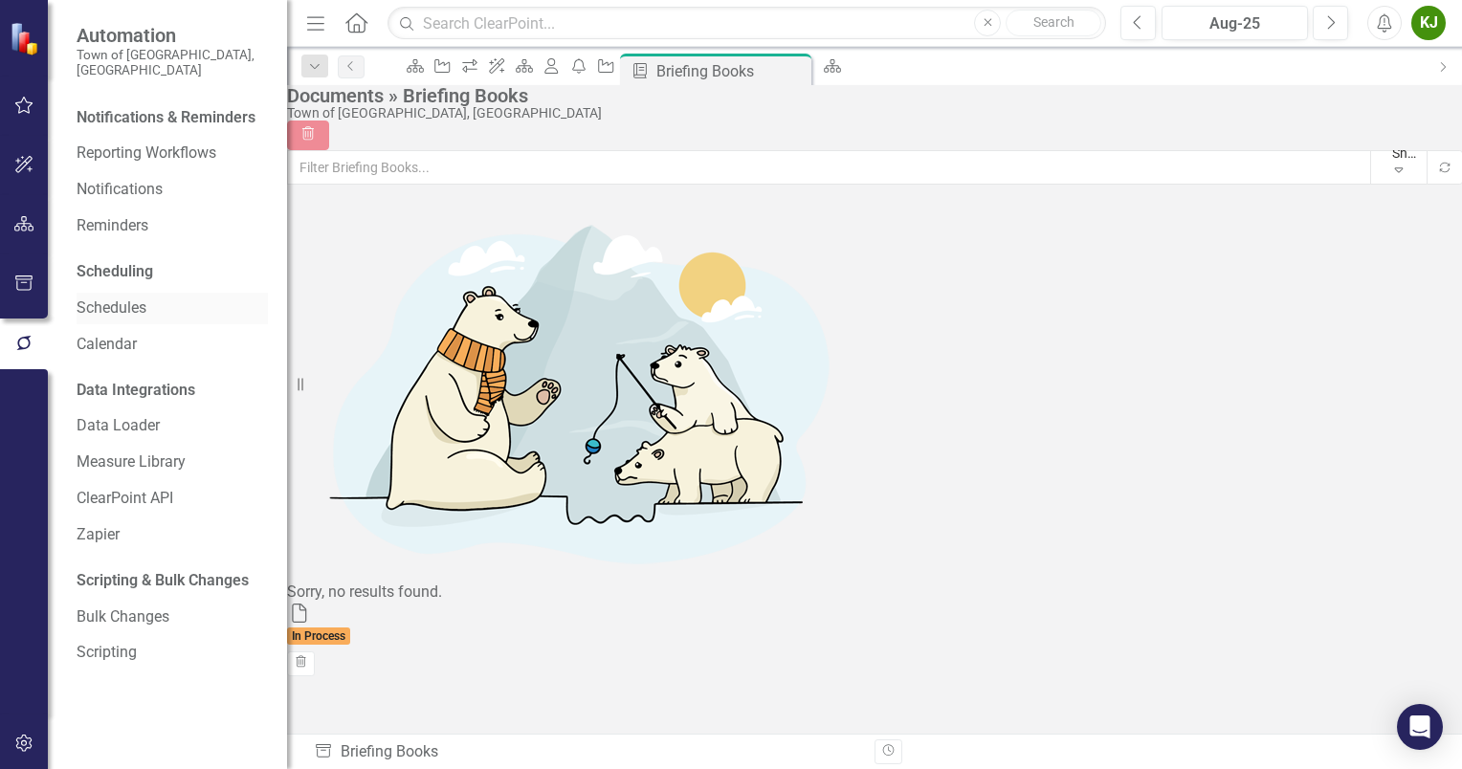
click at [101, 298] on link "Schedules" at bounding box center [172, 309] width 191 height 22
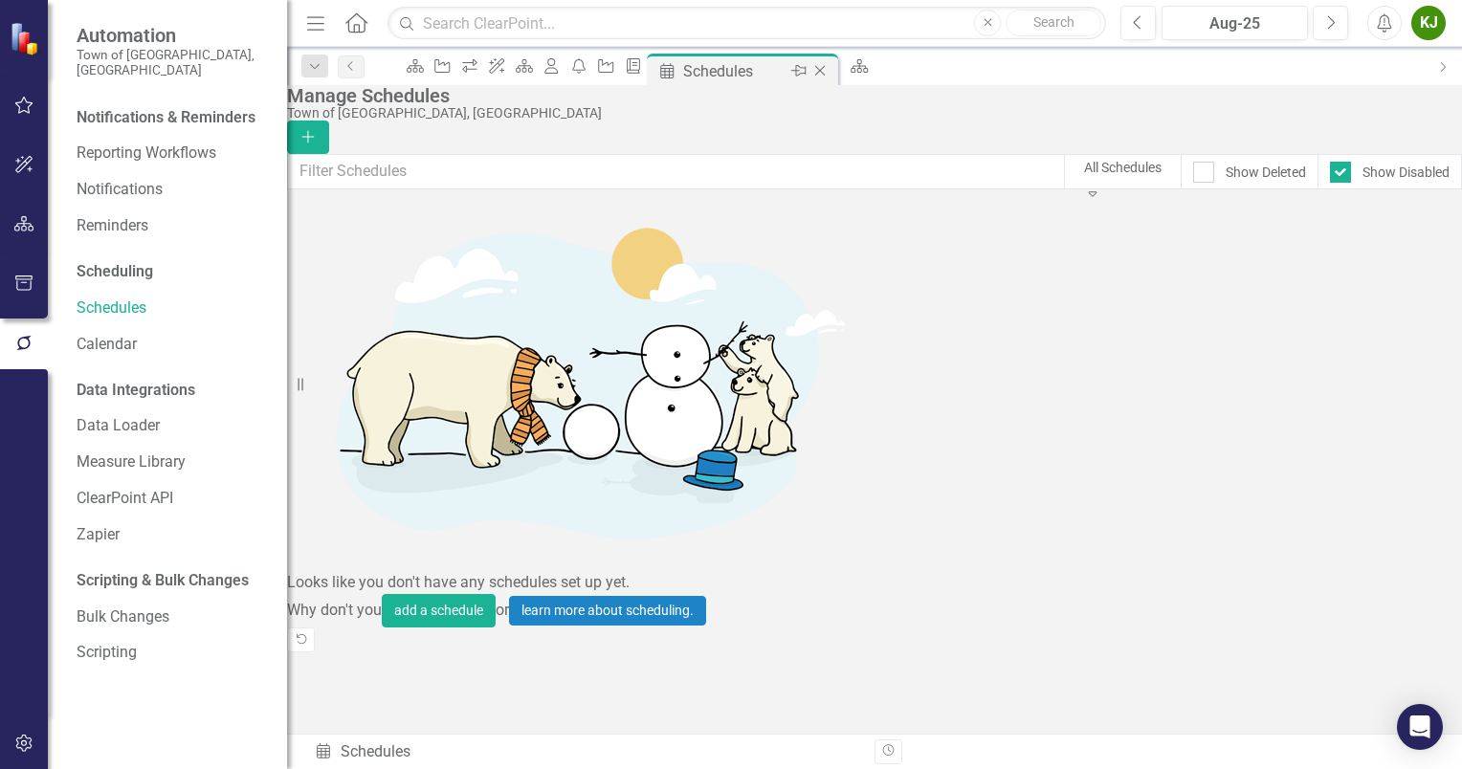
click at [829, 69] on icon "Close" at bounding box center [819, 70] width 19 height 15
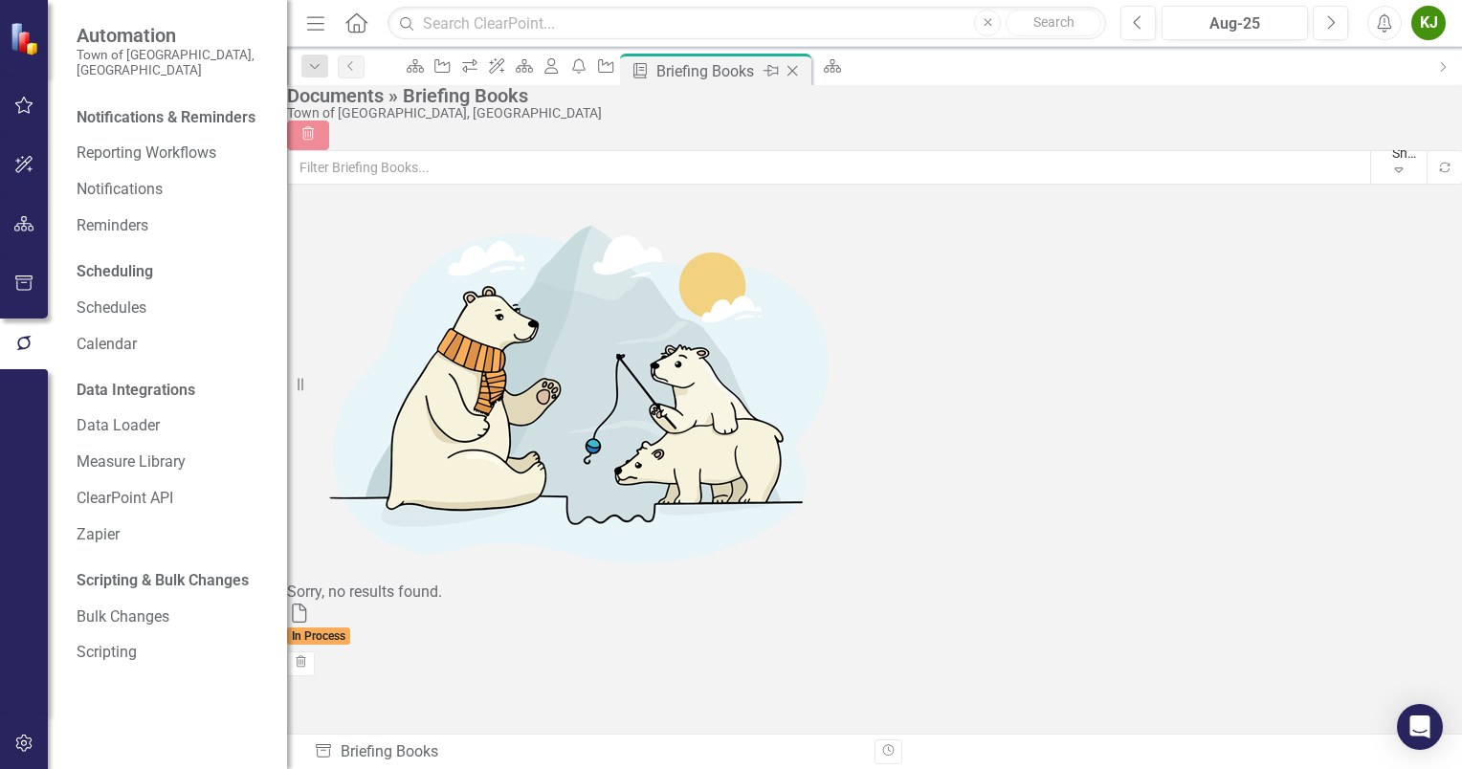
click at [802, 72] on icon "Close" at bounding box center [792, 70] width 19 height 15
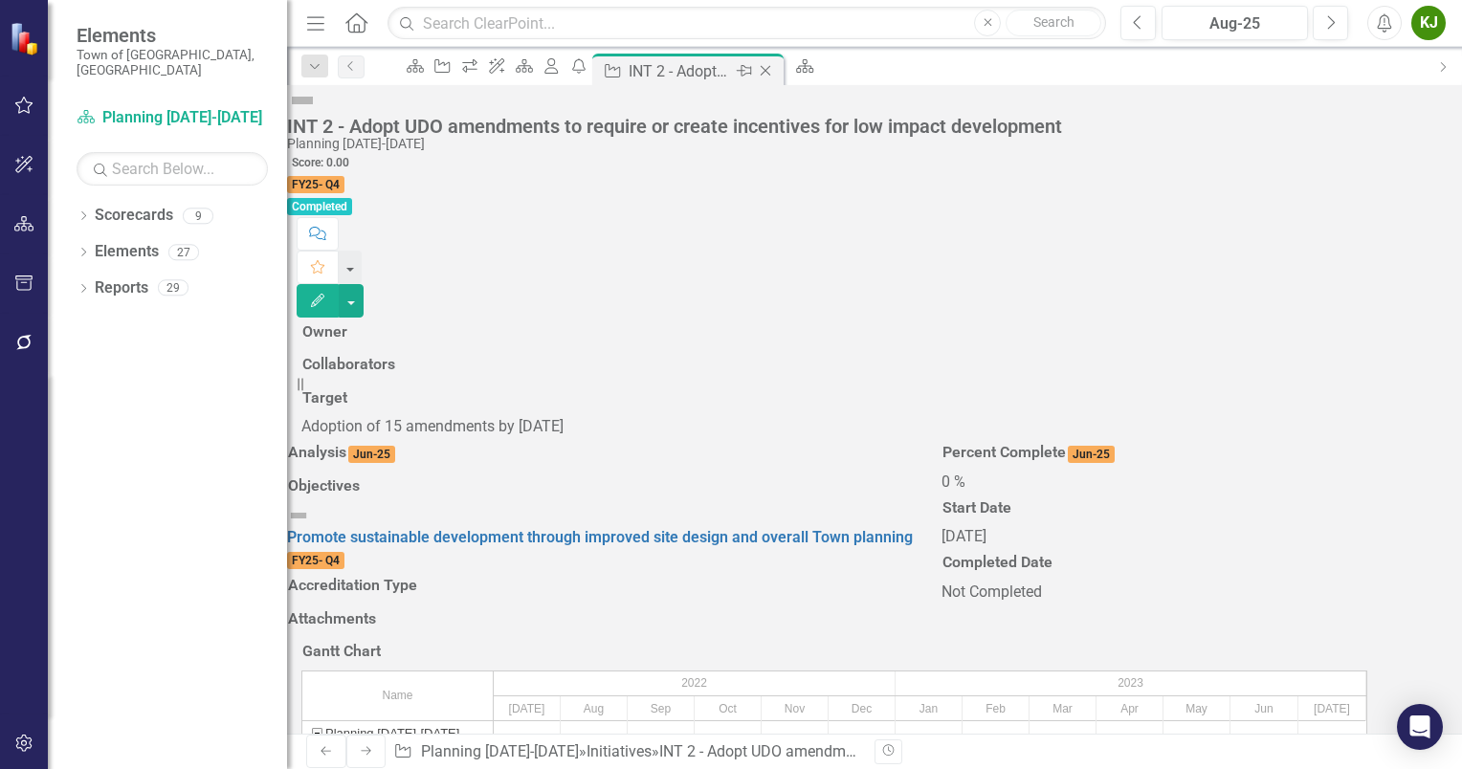
click at [775, 68] on icon "Close" at bounding box center [765, 70] width 19 height 15
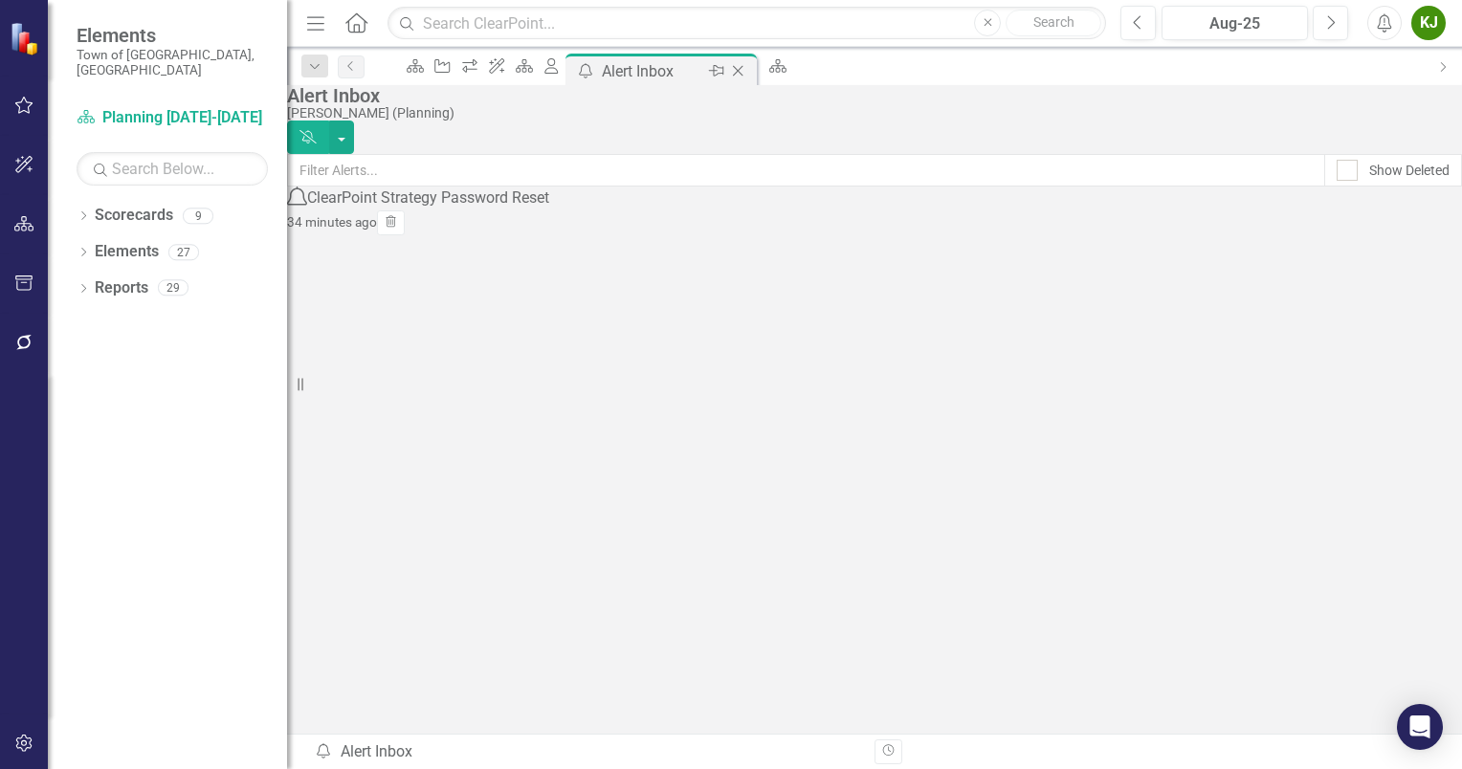
click at [743, 66] on icon at bounding box center [738, 71] width 11 height 11
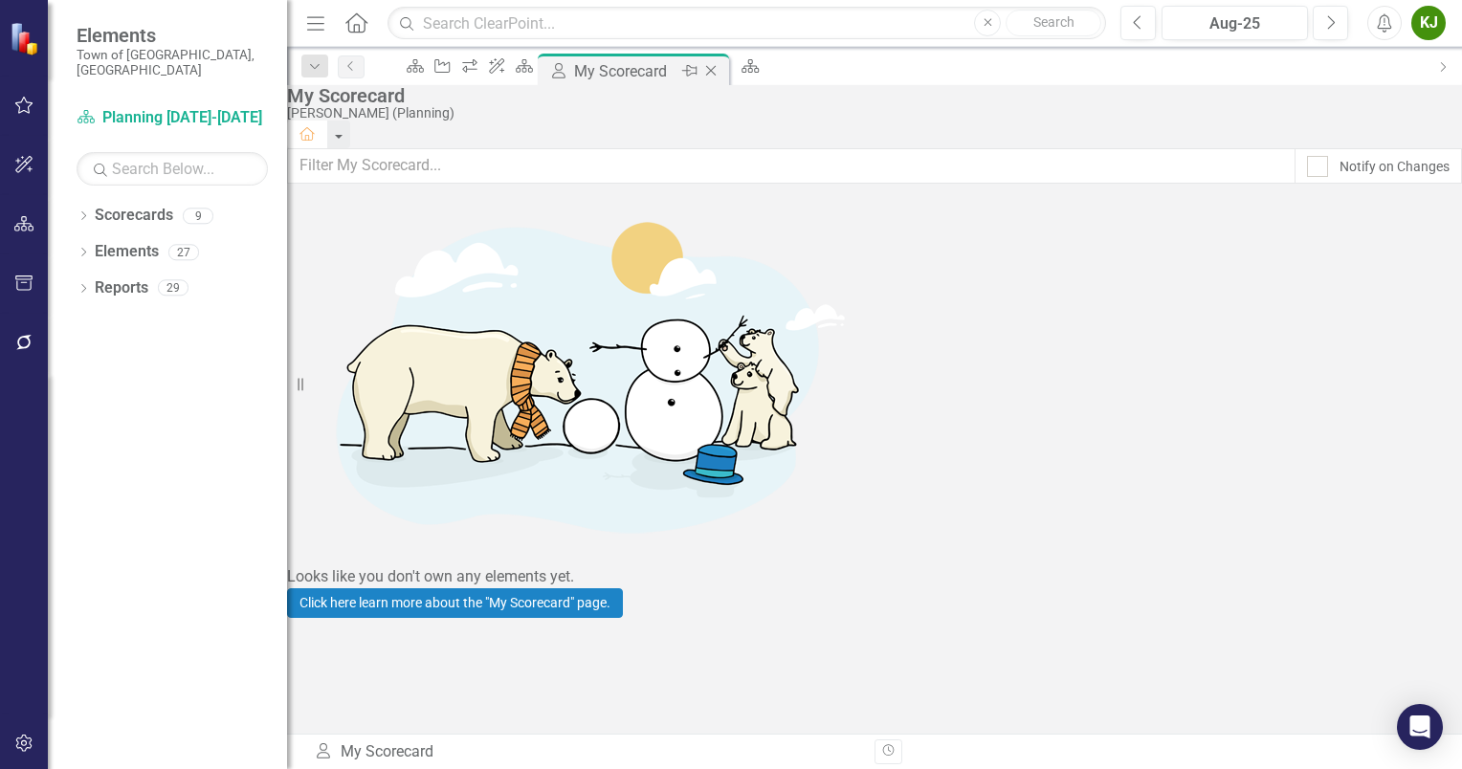
click at [720, 73] on icon "Close" at bounding box center [710, 70] width 19 height 15
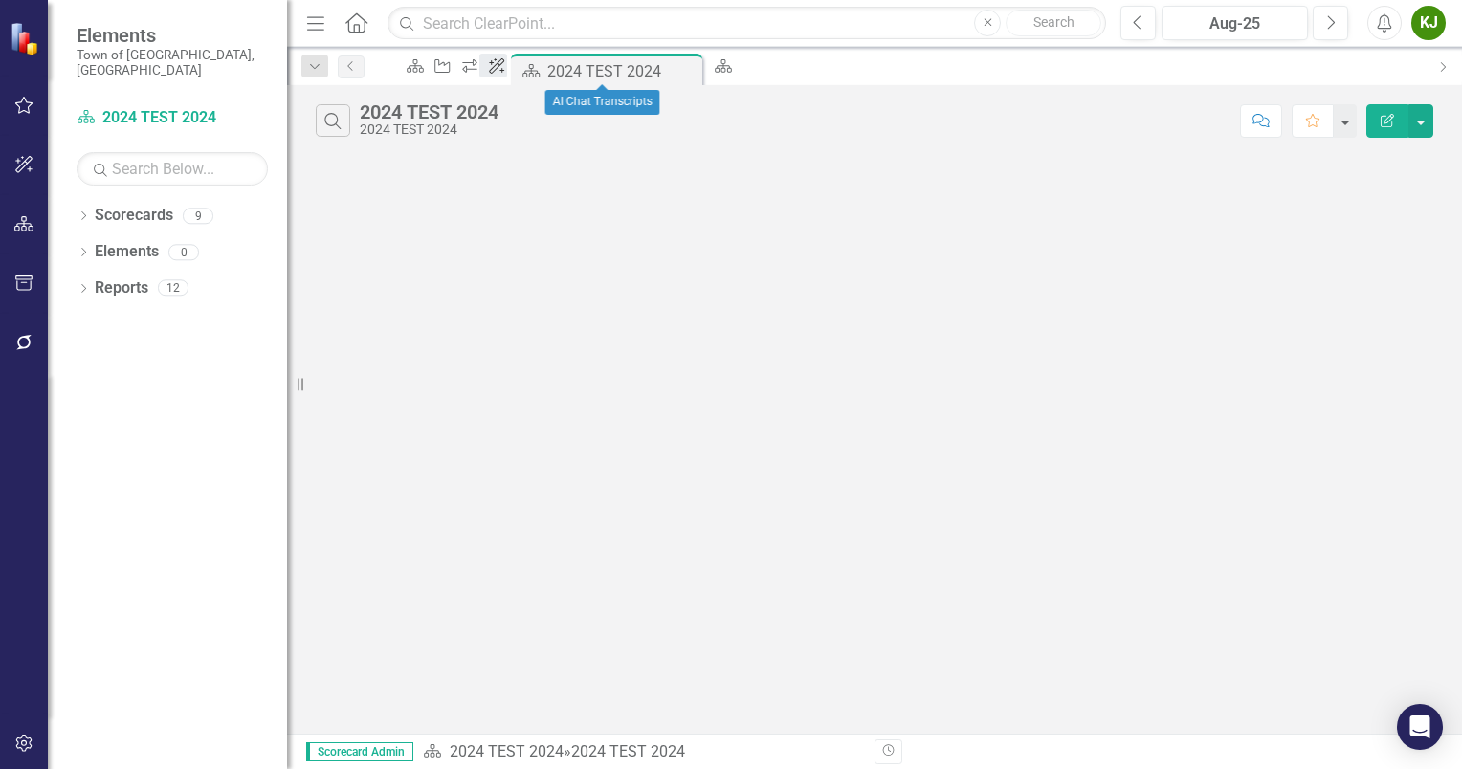
click at [506, 71] on icon "ClearPoint AI" at bounding box center [496, 65] width 19 height 15
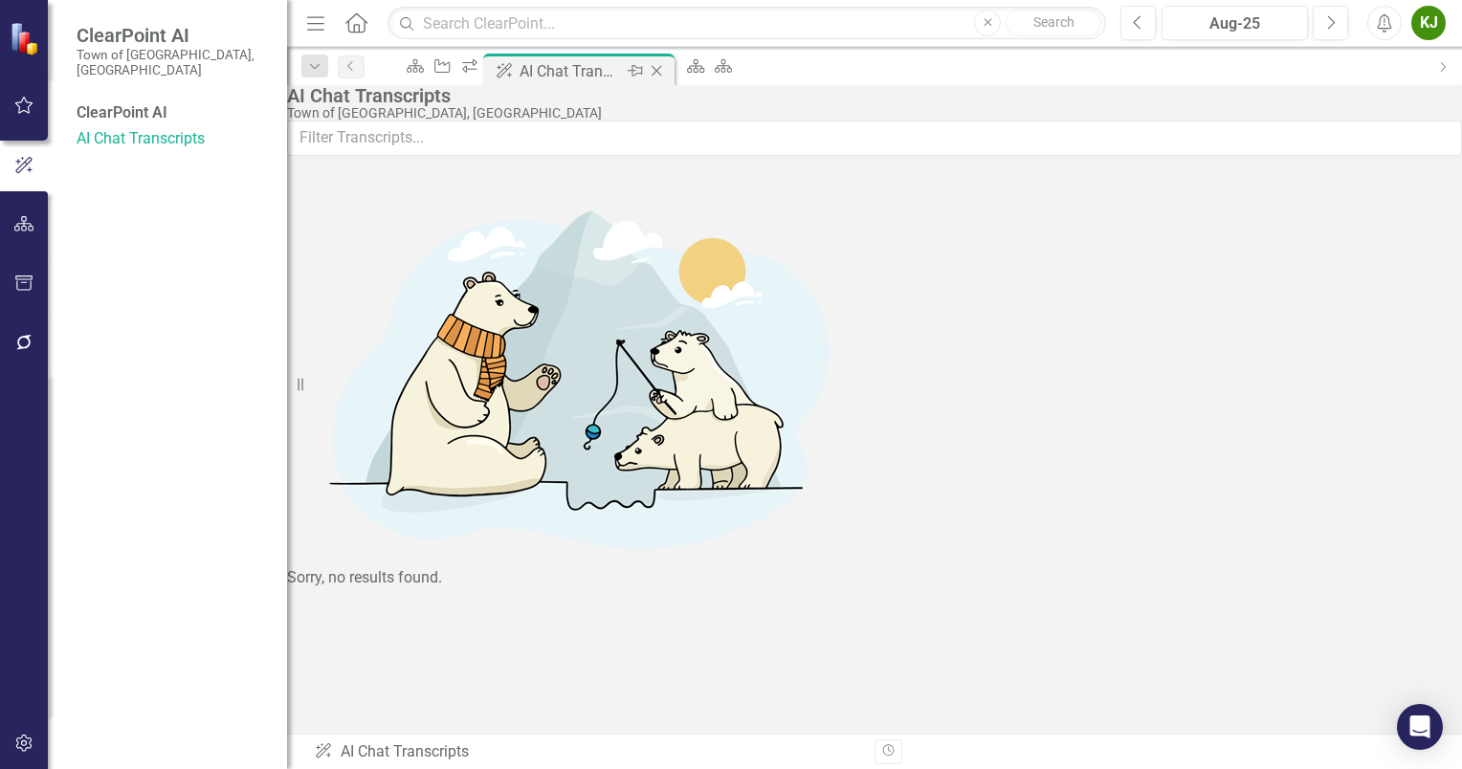
click at [666, 68] on icon "Close" at bounding box center [656, 70] width 19 height 15
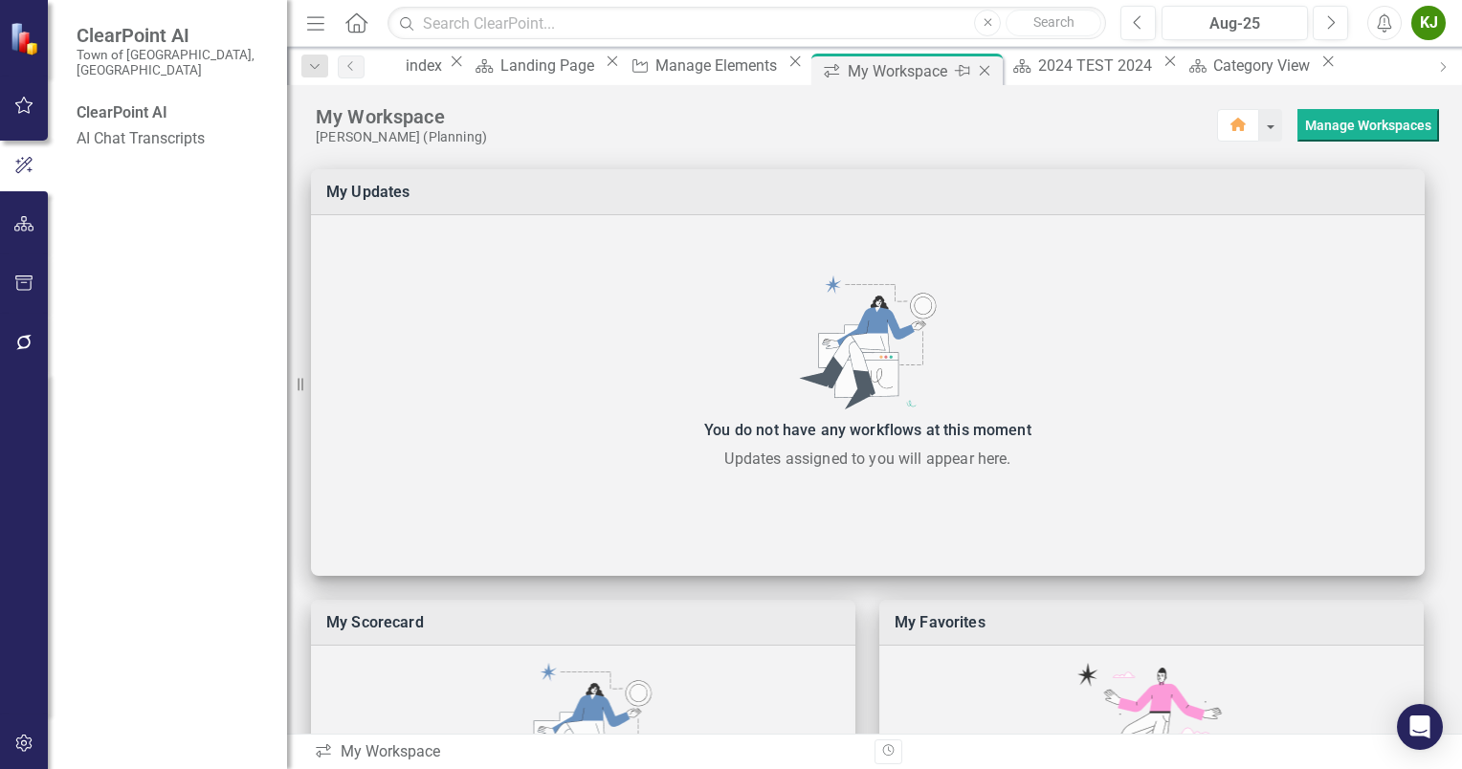
click at [980, 68] on icon at bounding box center [985, 71] width 11 height 11
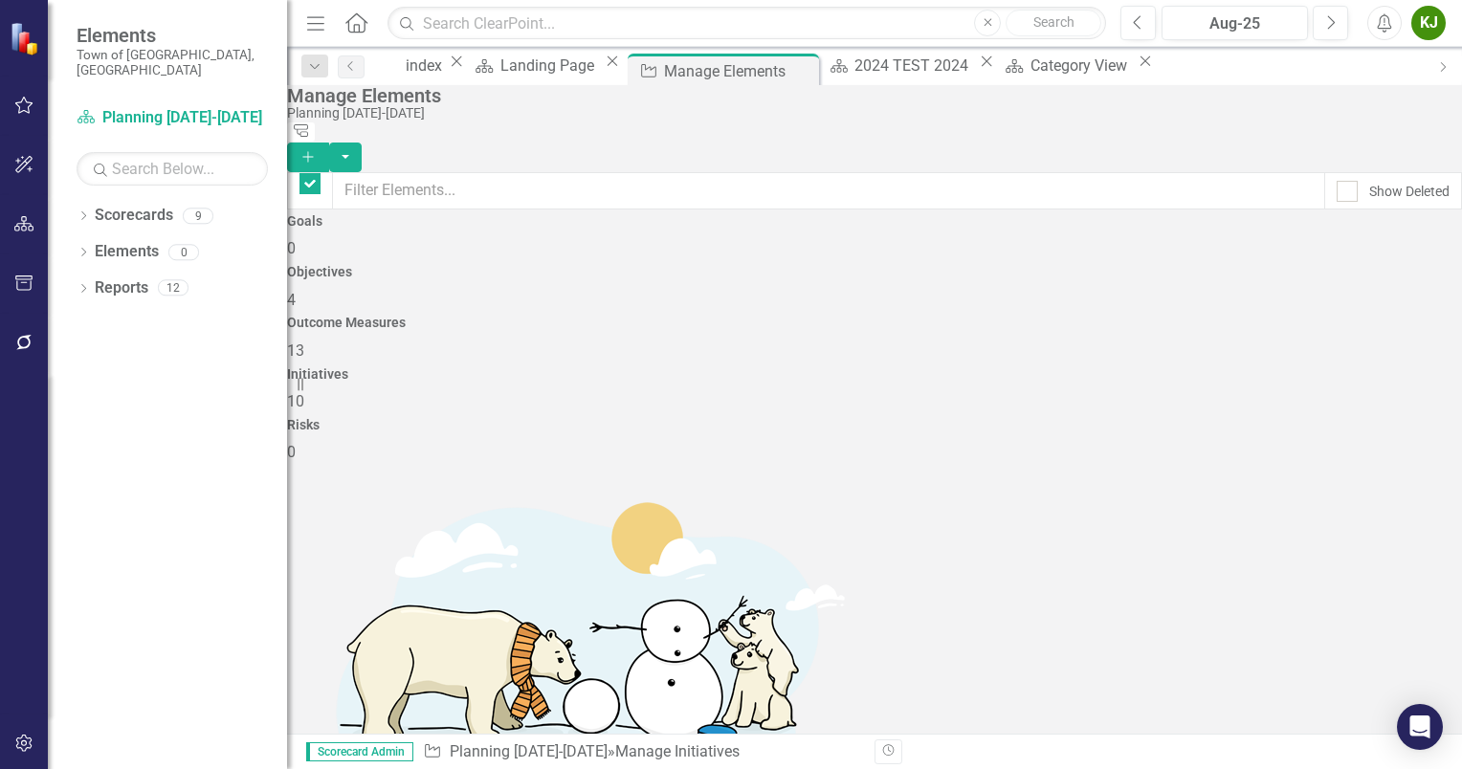
checkbox input "false"
click at [436, 71] on div "index" at bounding box center [425, 66] width 39 height 24
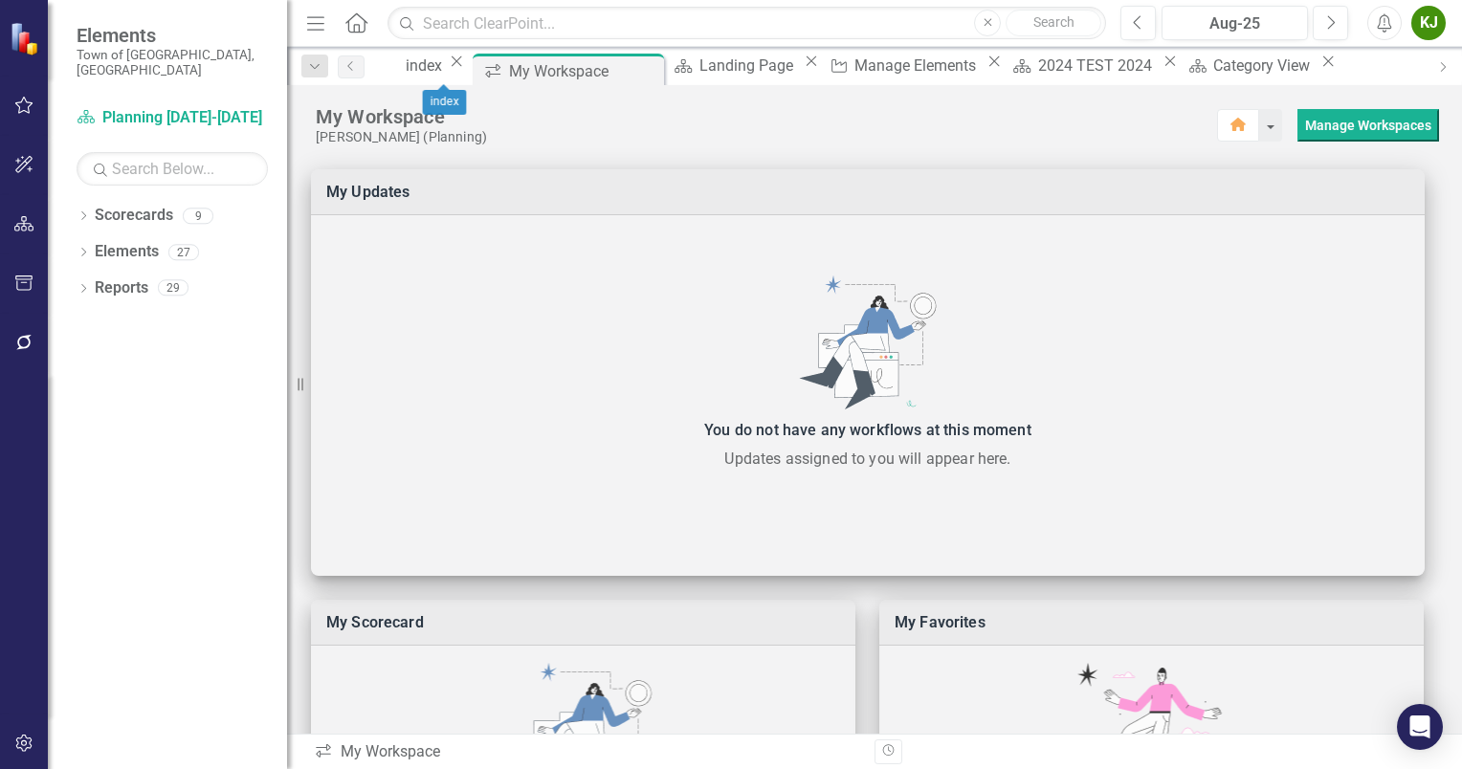
click at [466, 68] on icon "Close" at bounding box center [456, 61] width 19 height 15
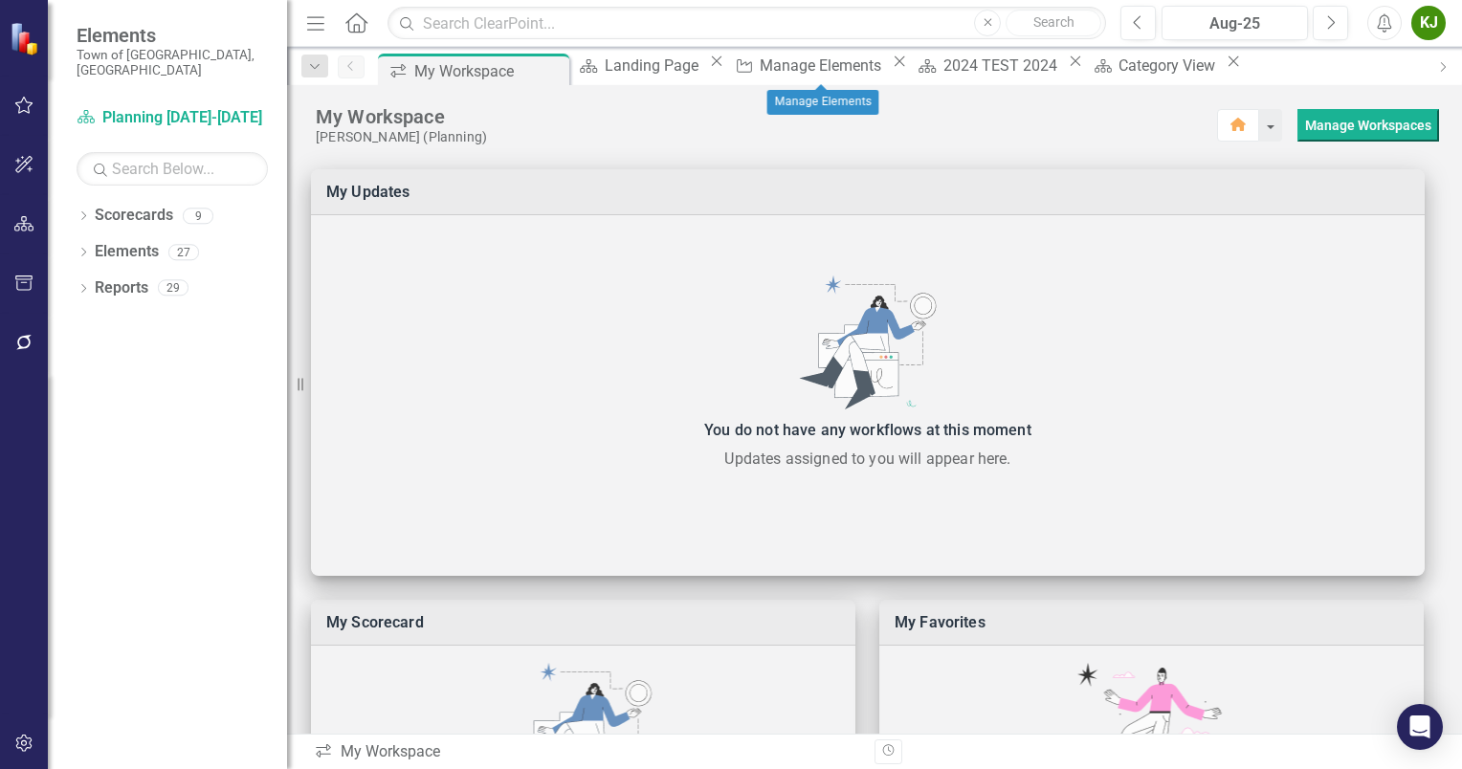
click at [887, 64] on div "Initiative Manage Elements Close" at bounding box center [819, 66] width 183 height 24
click at [871, 64] on div "Initiative Manage Elements Close" at bounding box center [819, 66] width 183 height 24
click at [890, 69] on icon "Close" at bounding box center [899, 61] width 19 height 15
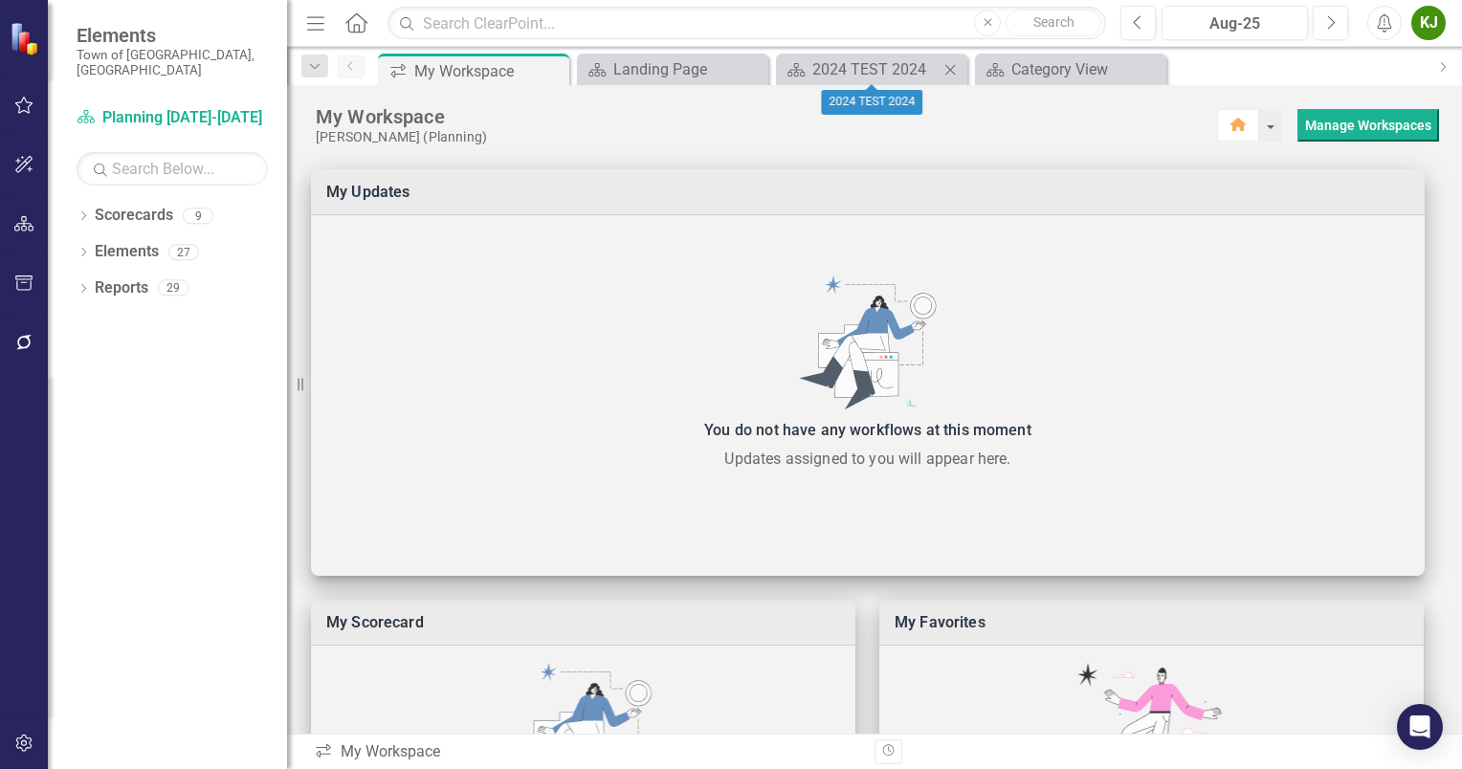
click at [943, 66] on icon "Close" at bounding box center [949, 69] width 19 height 15
click at [0, 0] on icon "Close" at bounding box center [0, 0] width 0 height 0
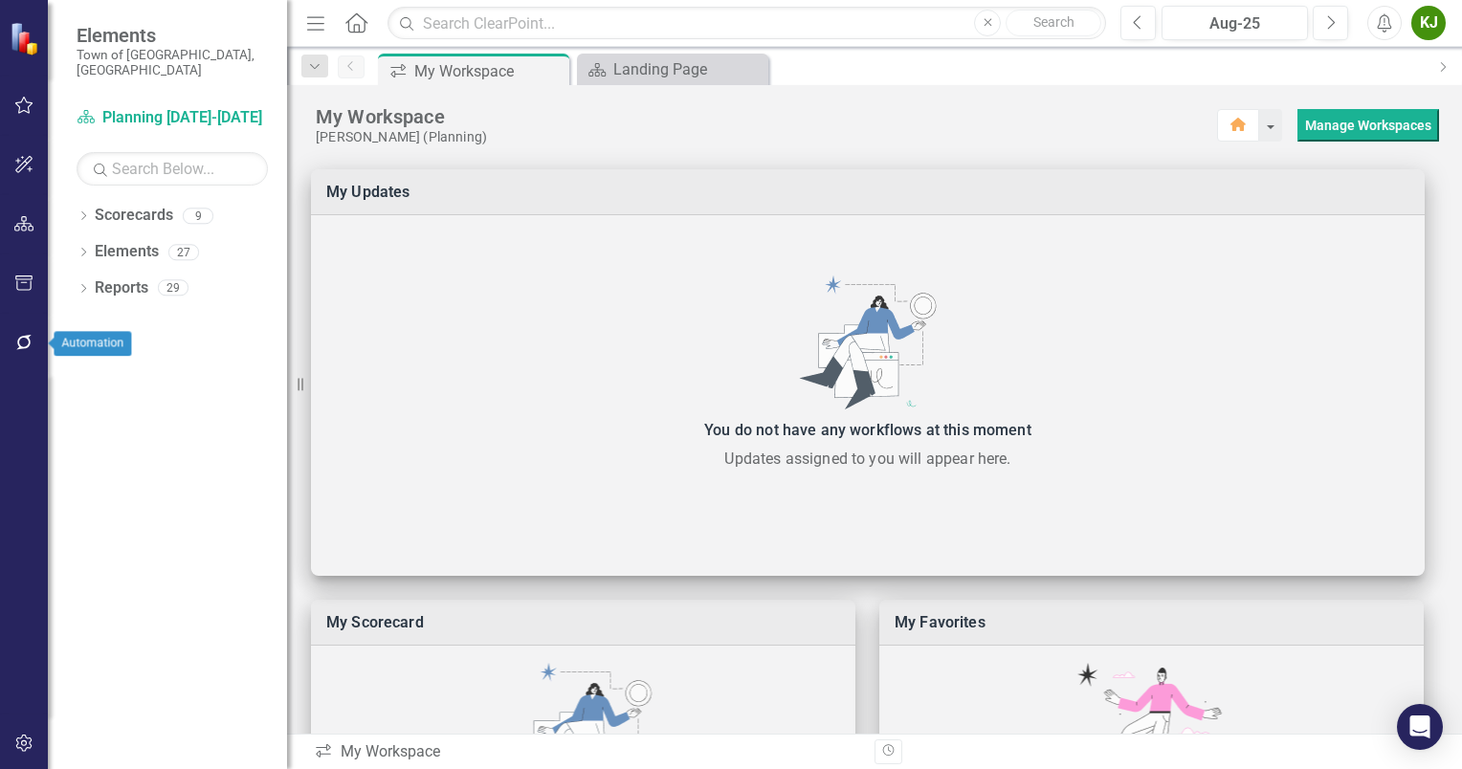
click at [19, 340] on icon "button" at bounding box center [24, 342] width 20 height 15
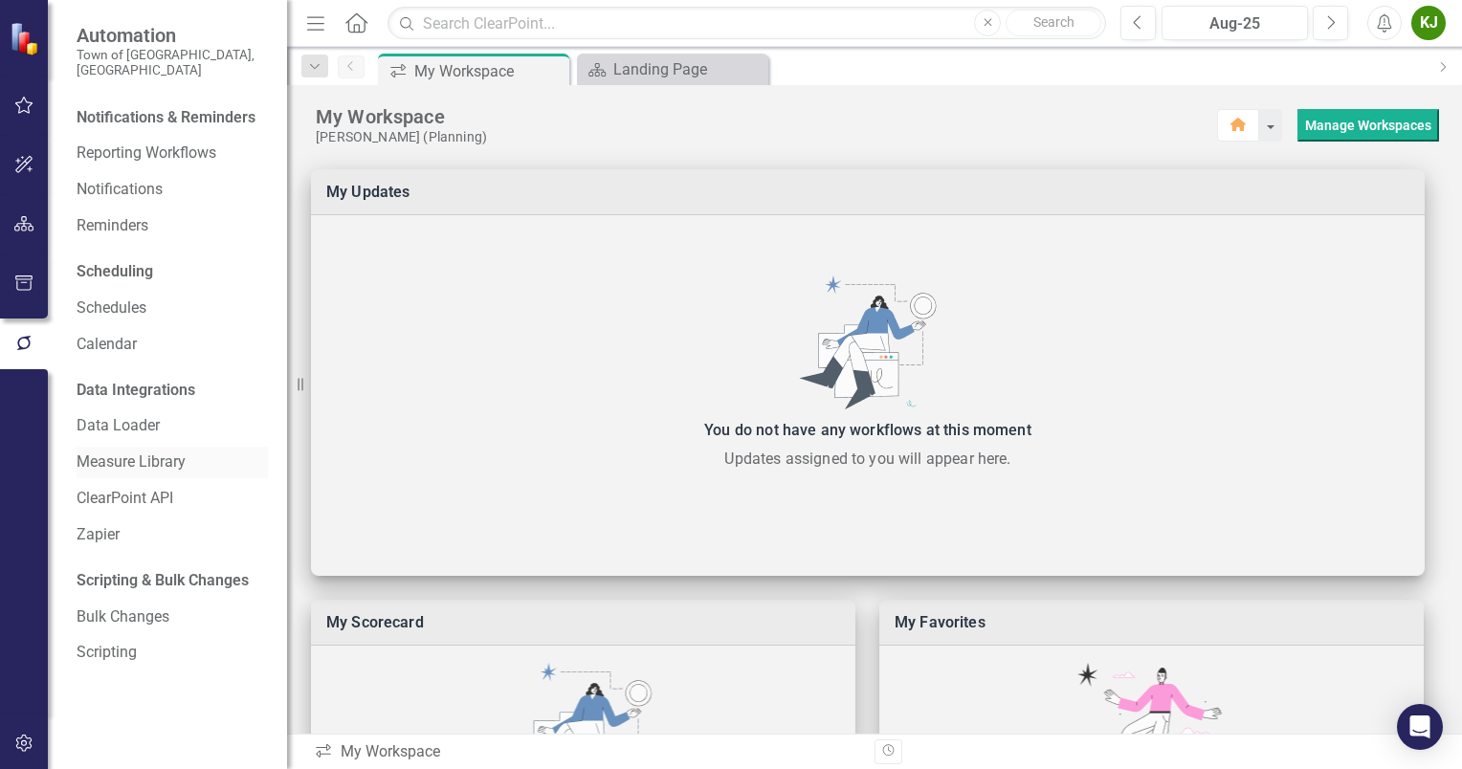
click at [181, 453] on link "Measure Library" at bounding box center [172, 463] width 191 height 22
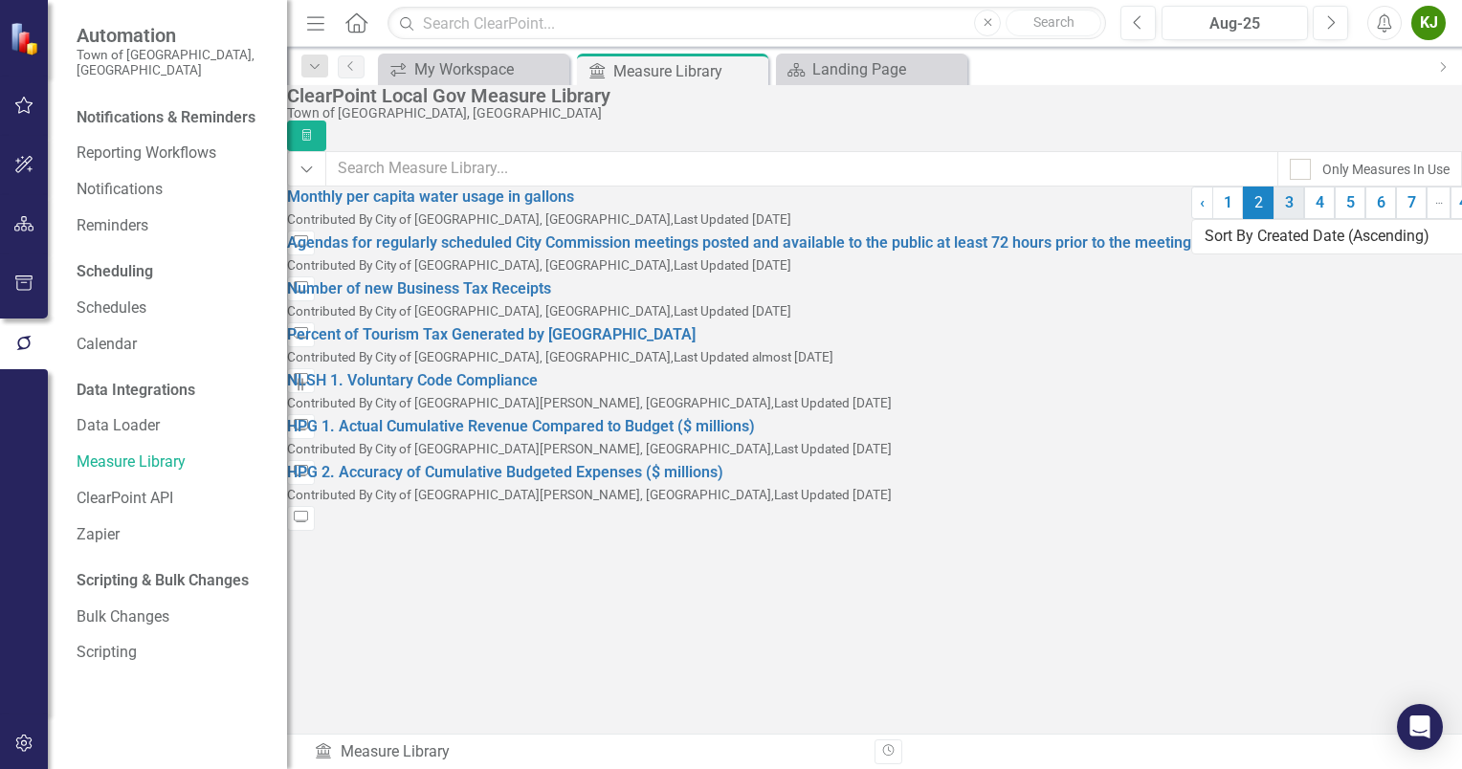
click at [1273, 219] on link "3" at bounding box center [1288, 203] width 31 height 33
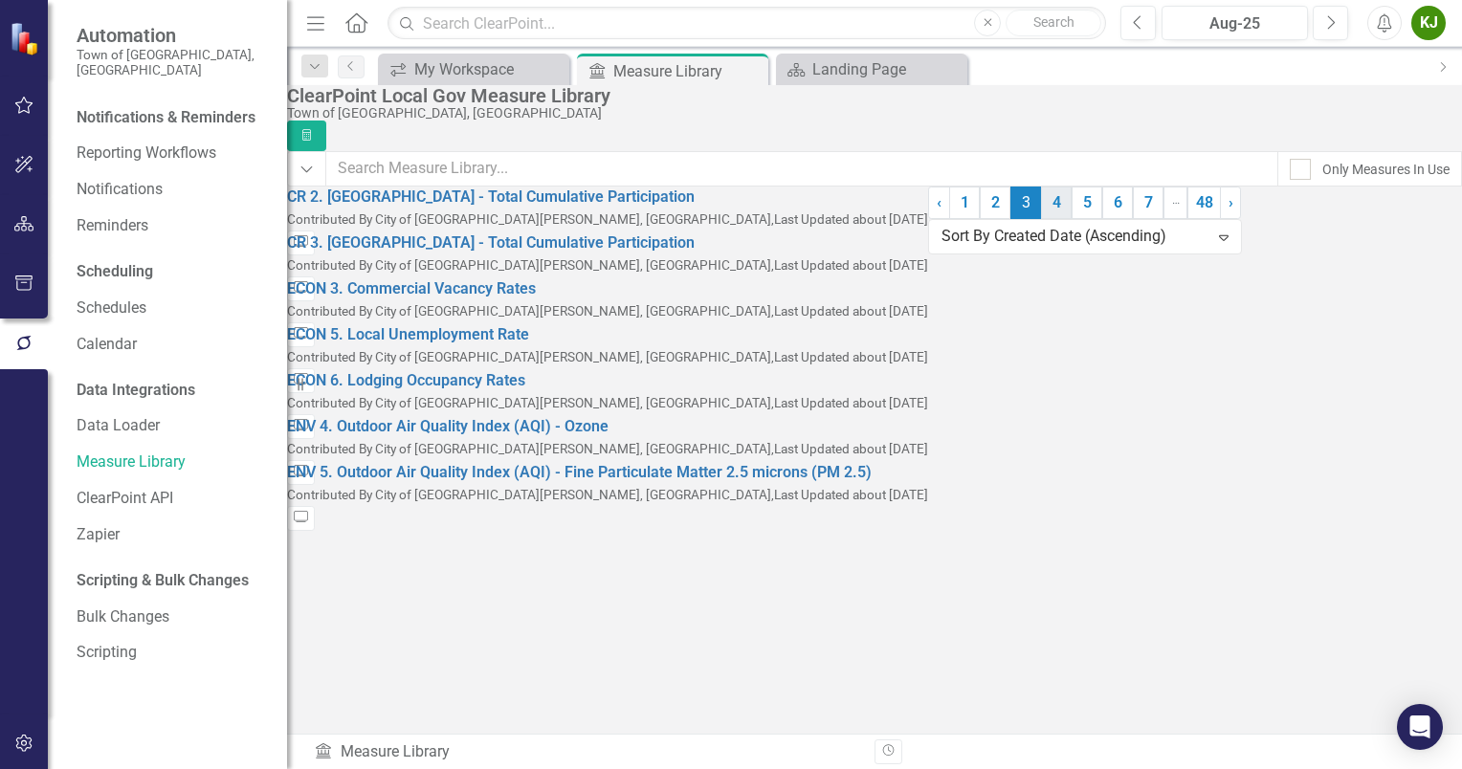
click at [1041, 219] on link "4" at bounding box center [1056, 203] width 31 height 33
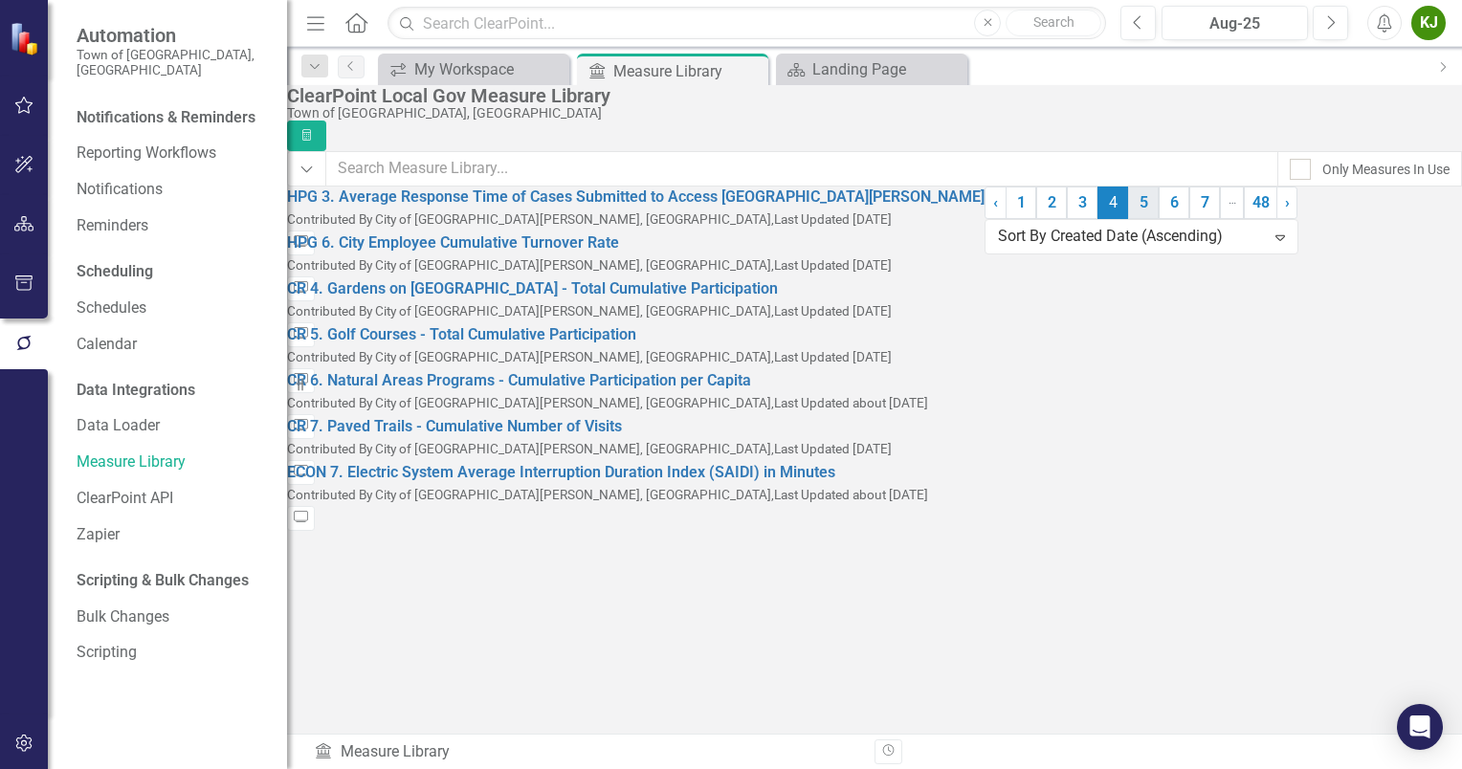
click at [1128, 219] on link "5" at bounding box center [1143, 203] width 31 height 33
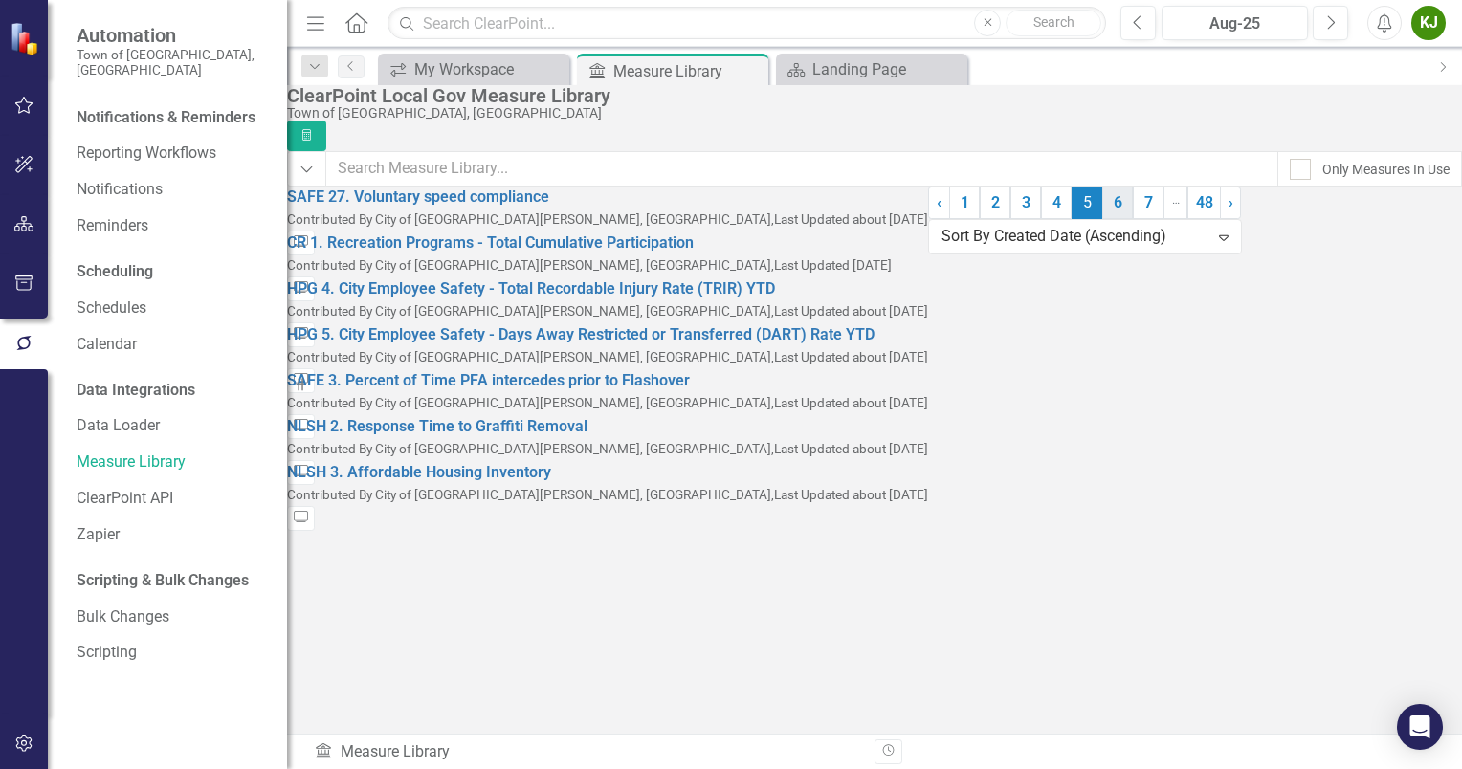
click at [1102, 219] on link "6" at bounding box center [1117, 203] width 31 height 33
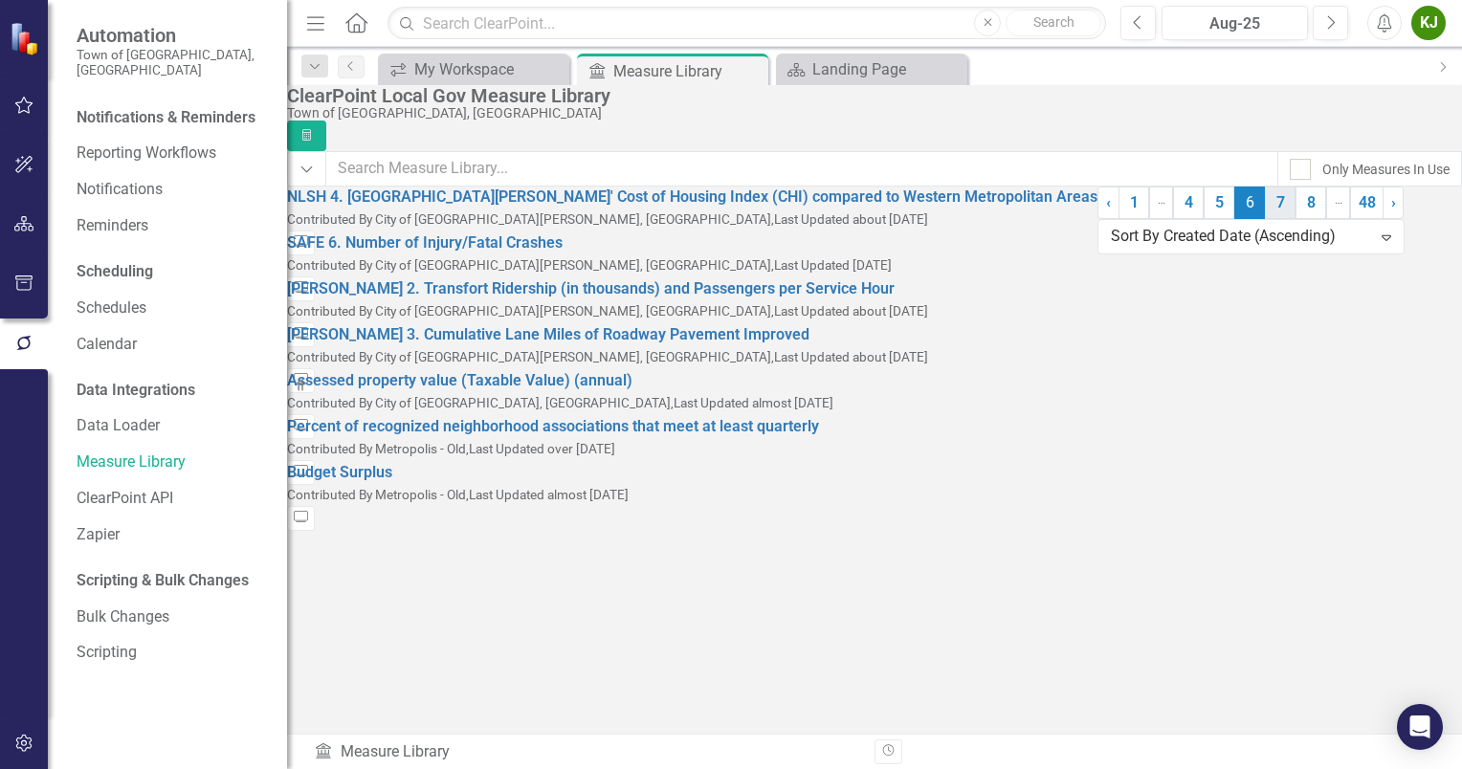
click at [1265, 219] on link "7" at bounding box center [1280, 203] width 31 height 33
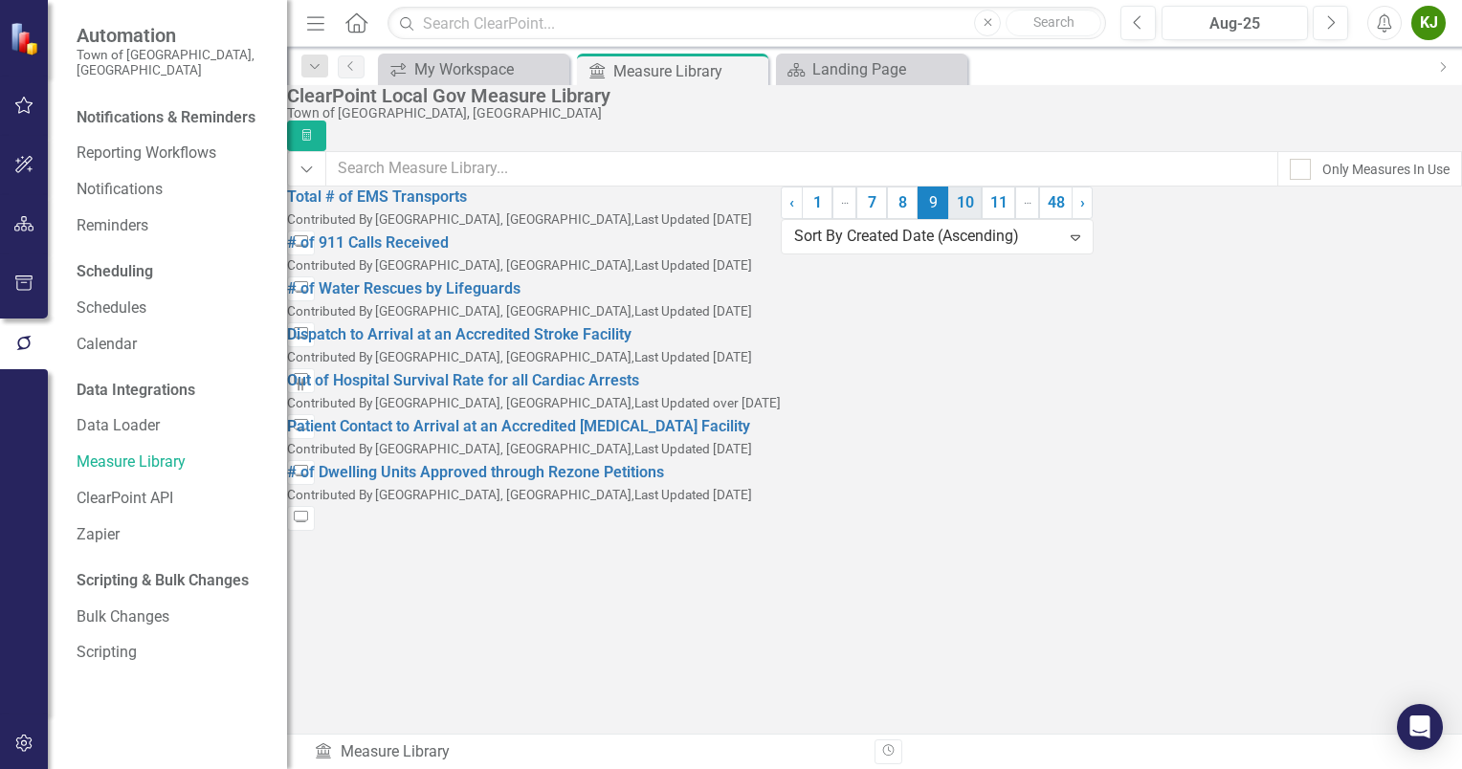
click at [948, 219] on link "10" at bounding box center [964, 203] width 33 height 33
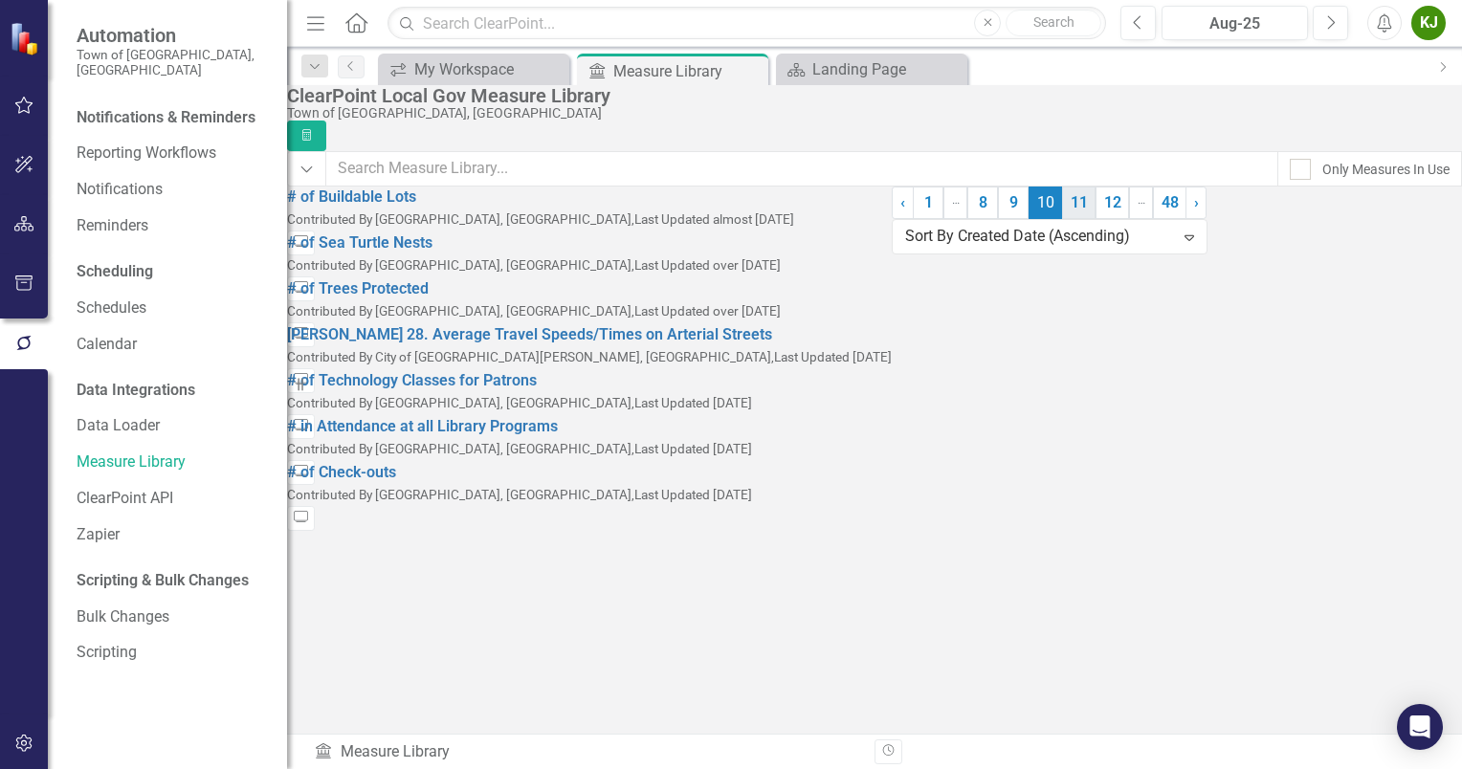
click at [1062, 219] on link "11" at bounding box center [1078, 203] width 33 height 33
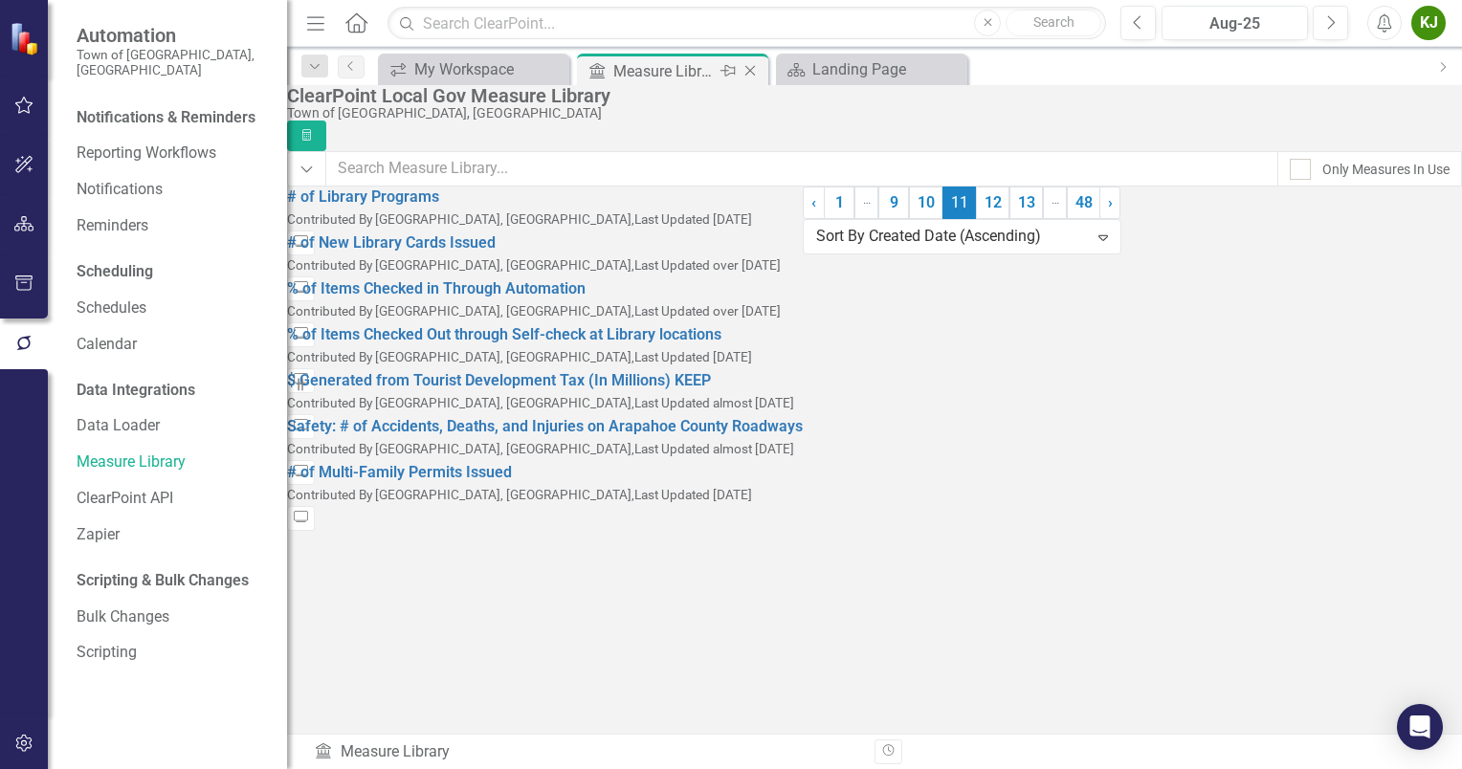
click at [746, 73] on icon at bounding box center [750, 71] width 11 height 11
